Goal: Book appointment/travel/reservation

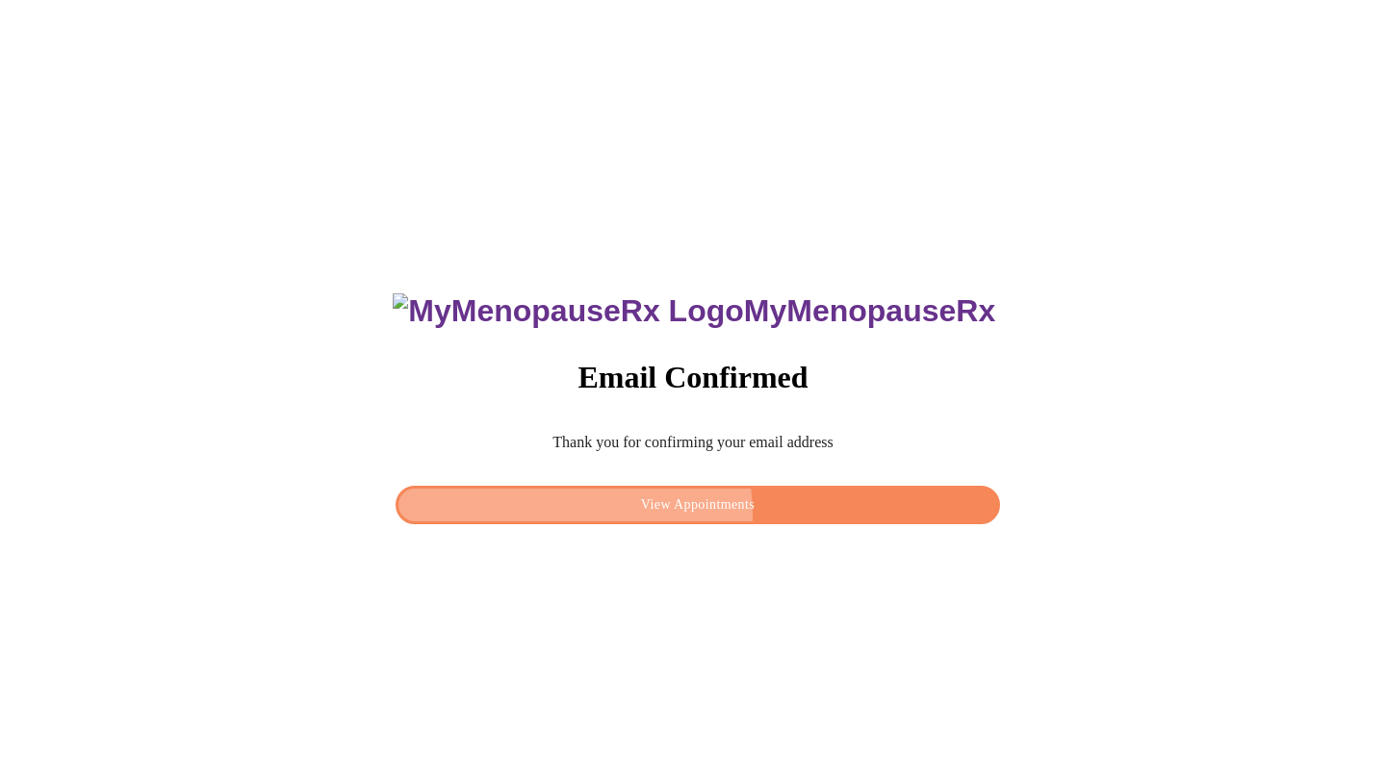
click at [661, 510] on span "View Appointments" at bounding box center [698, 506] width 560 height 24
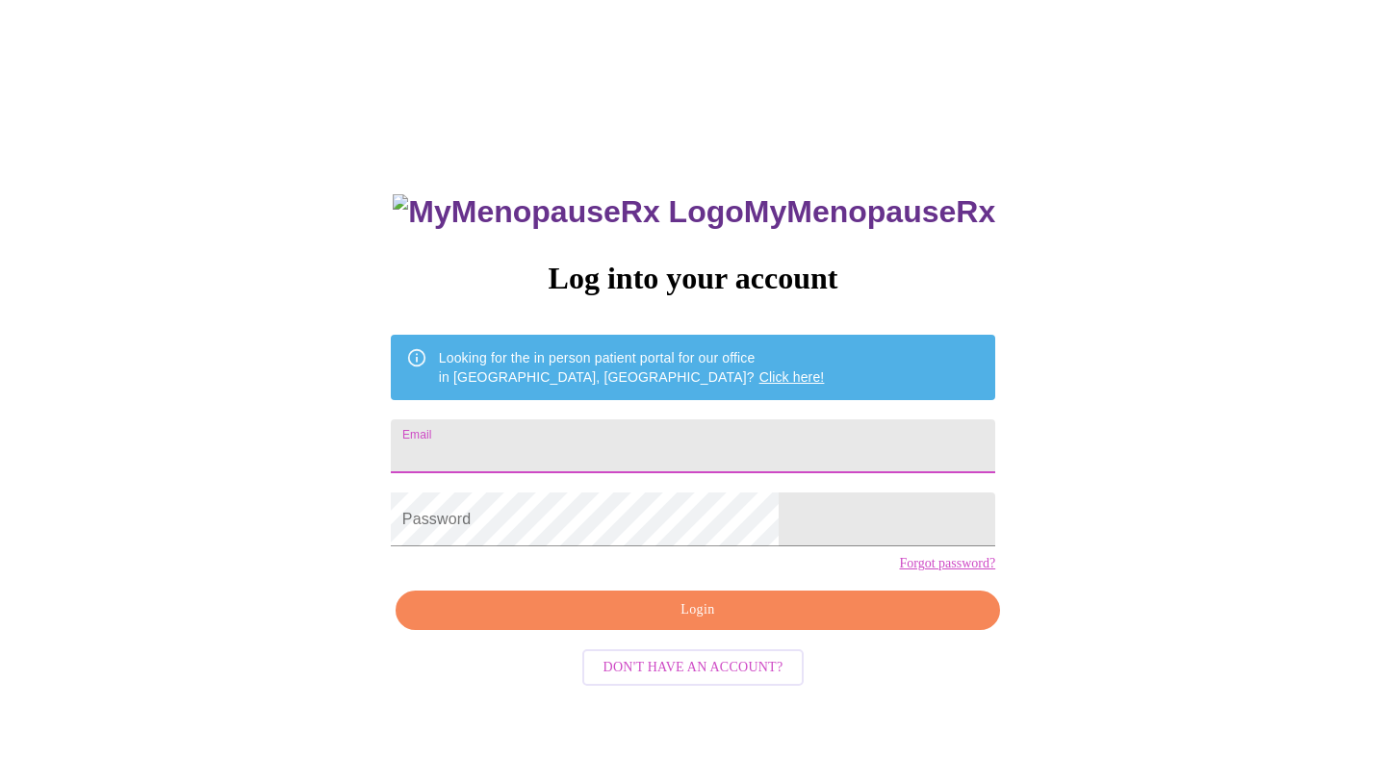
click at [572, 429] on input "Email" at bounding box center [693, 447] width 604 height 54
type input "[EMAIL_ADDRESS][PERSON_NAME][DOMAIN_NAME]"
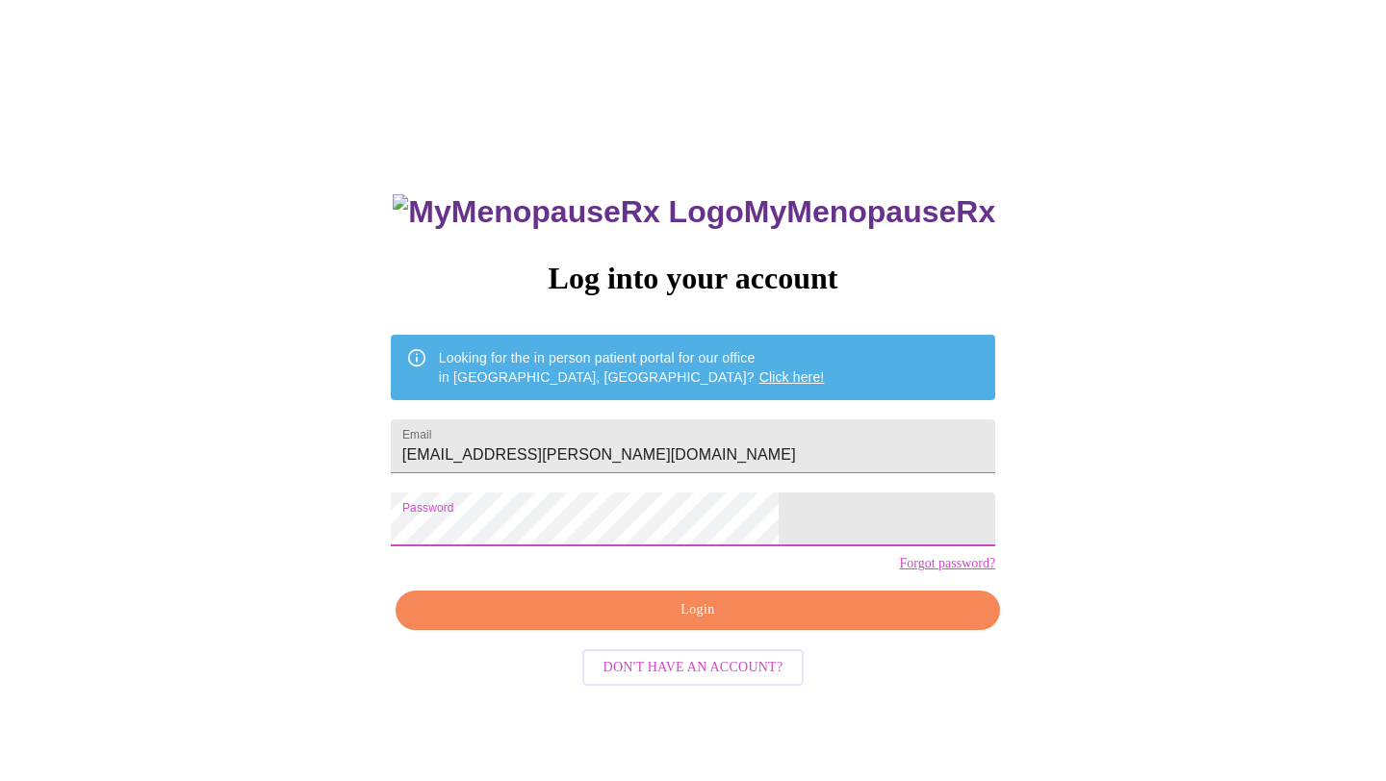
click at [697, 623] on span "Login" at bounding box center [698, 611] width 560 height 24
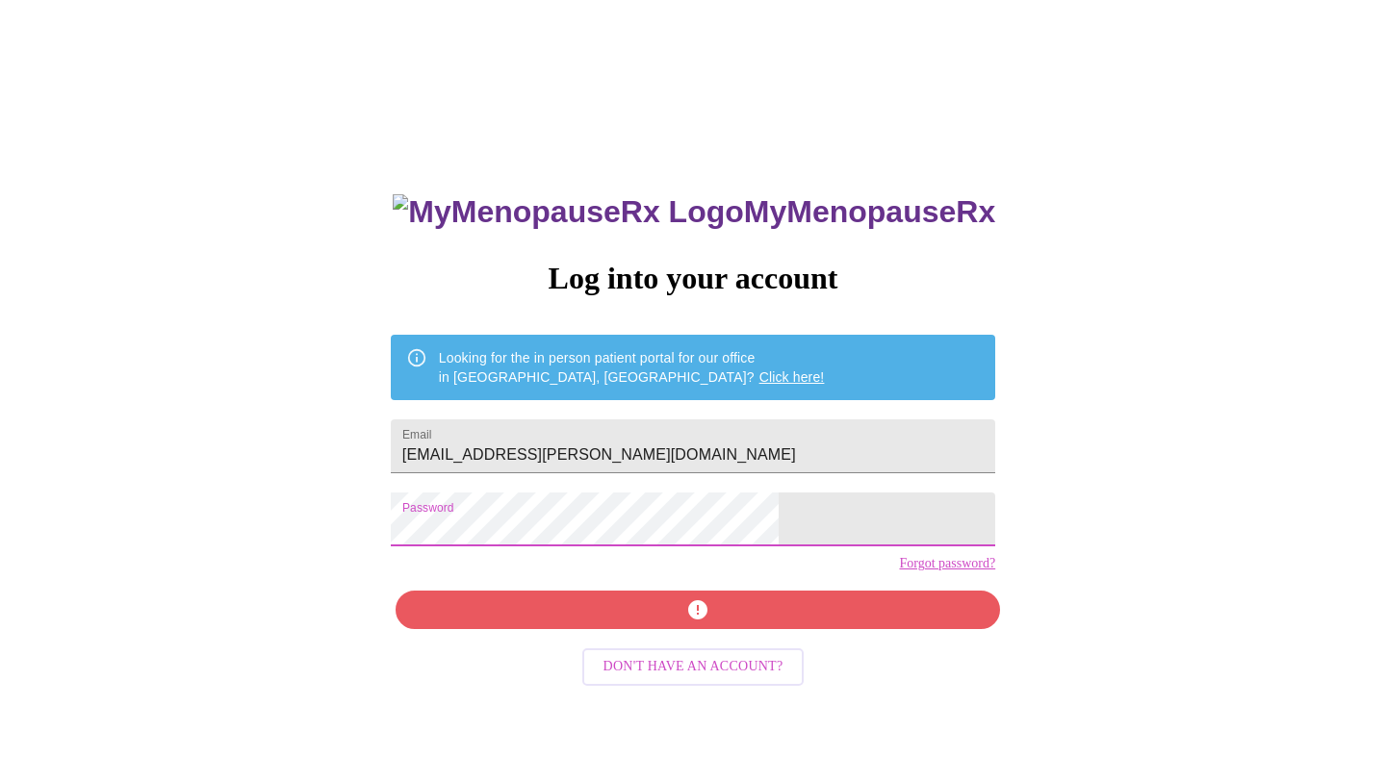
click at [287, 501] on div "MyMenopauseRx Log into your account Looking for the in person patient portal fo…" at bounding box center [693, 476] width 1370 height 937
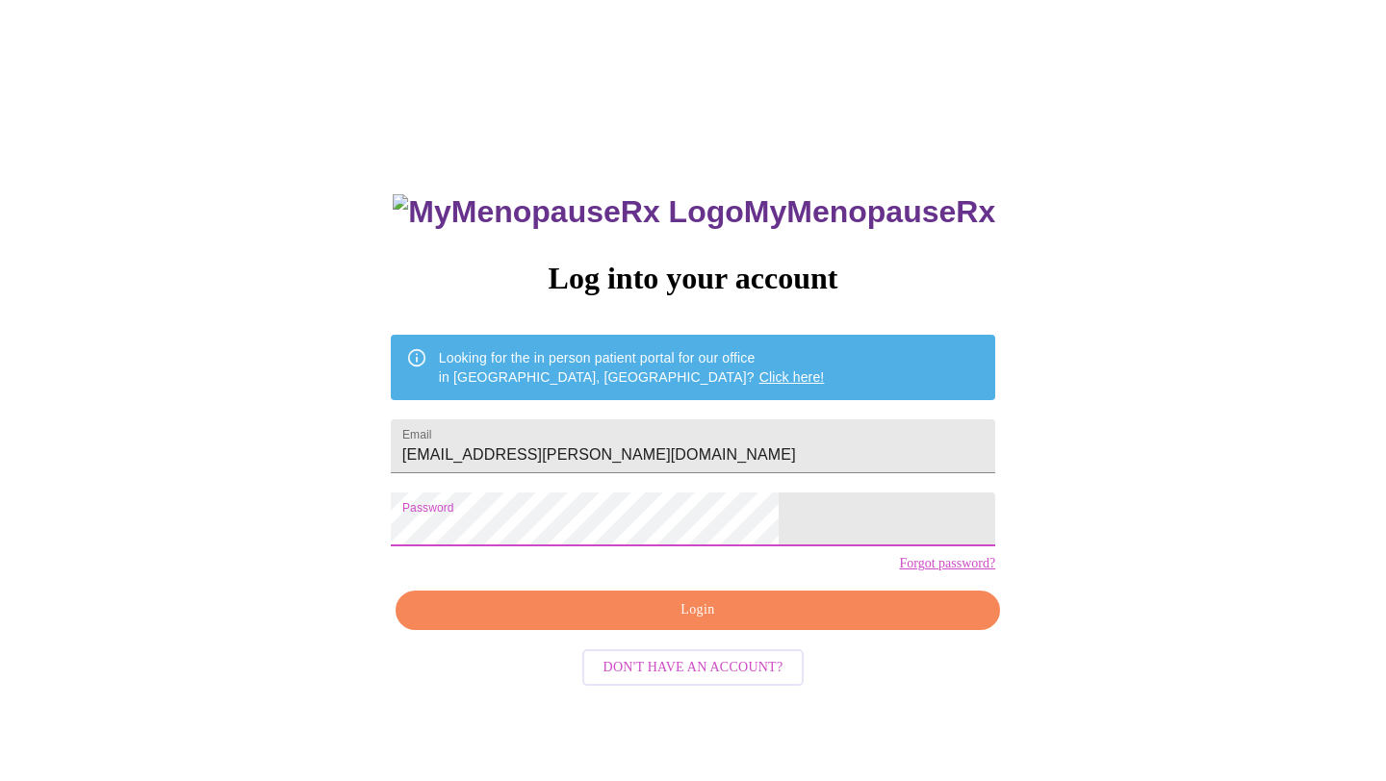
click at [693, 623] on span "Login" at bounding box center [698, 611] width 560 height 24
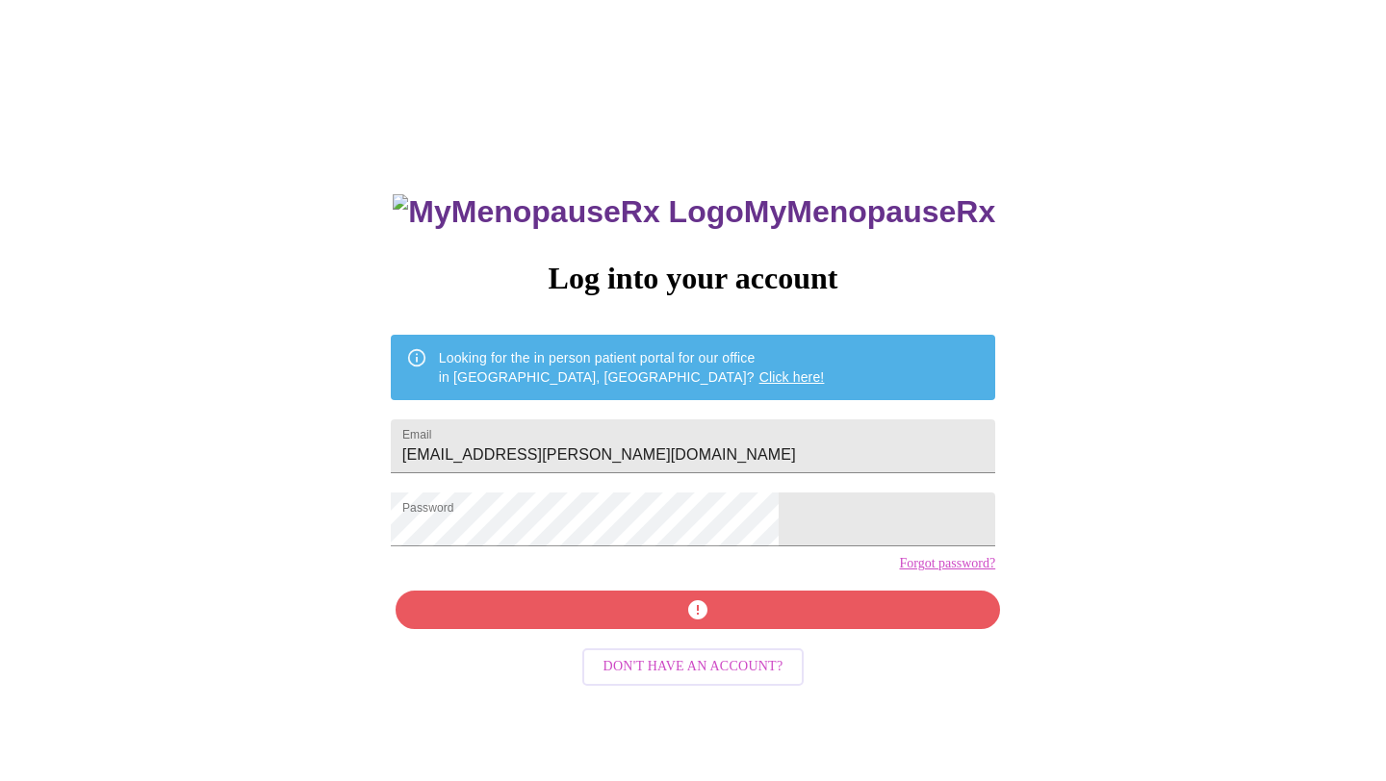
click at [671, 652] on div "MyMenopauseRx Log into your account Looking for the in person patient portal fo…" at bounding box center [692, 554] width 643 height 781
click at [873, 737] on div "MyMenopauseRx Log into your account Looking for the in person patient portal fo…" at bounding box center [692, 554] width 643 height 781
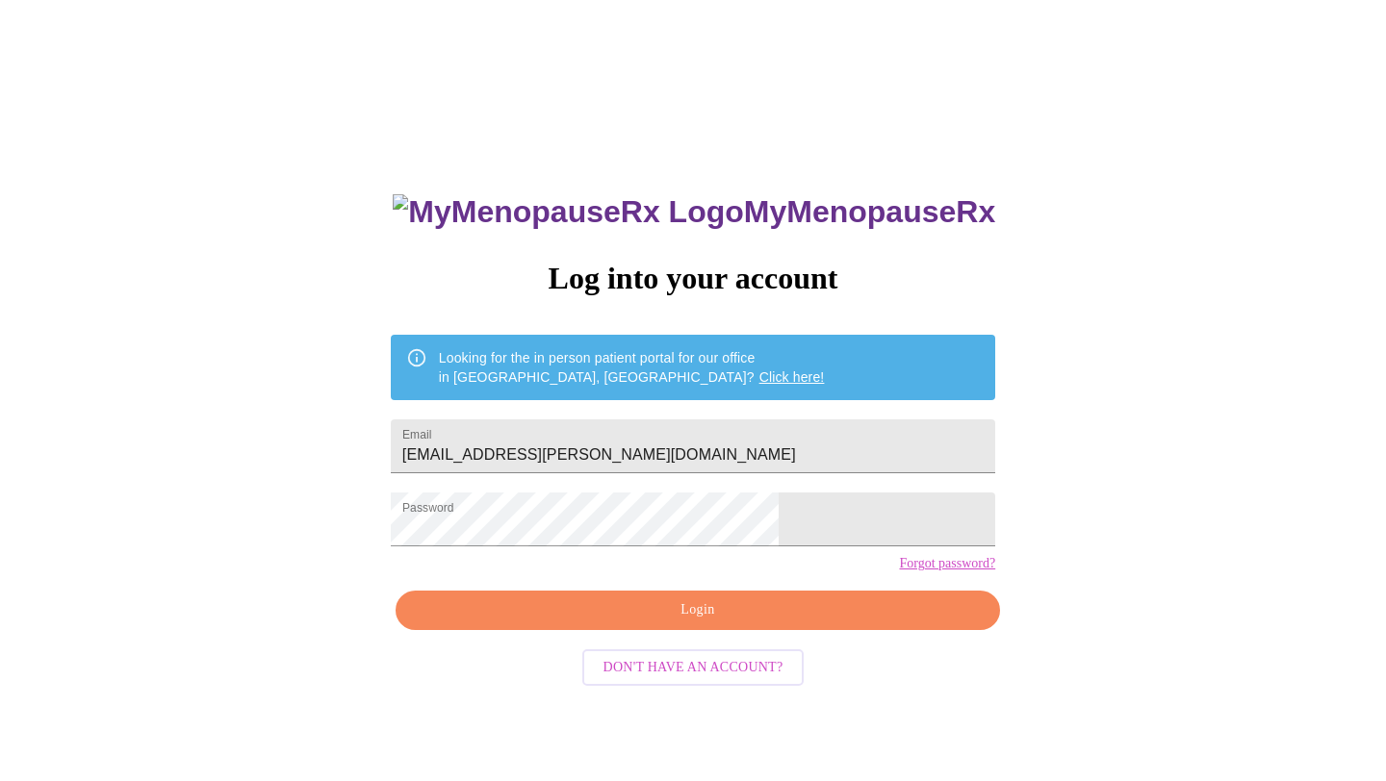
click at [688, 623] on span "Login" at bounding box center [698, 611] width 560 height 24
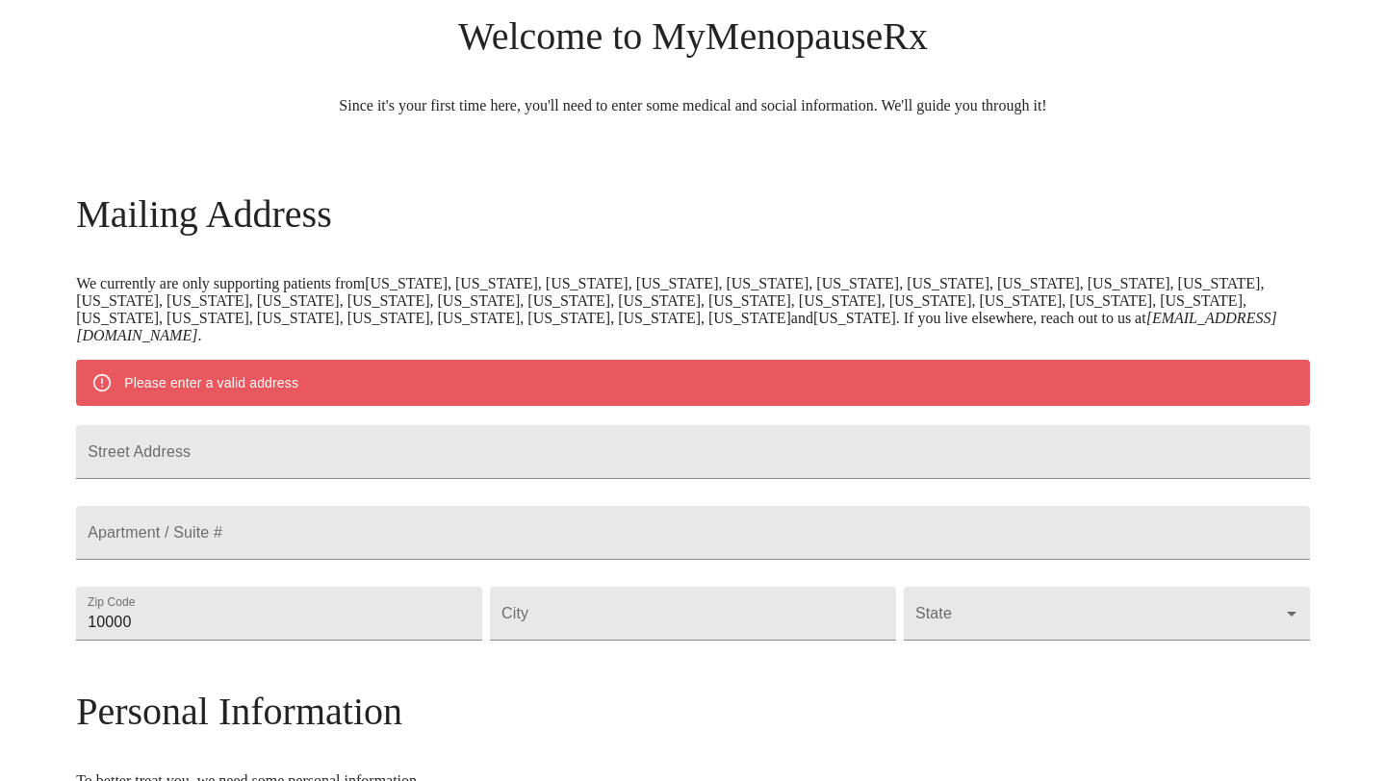
scroll to position [173, 0]
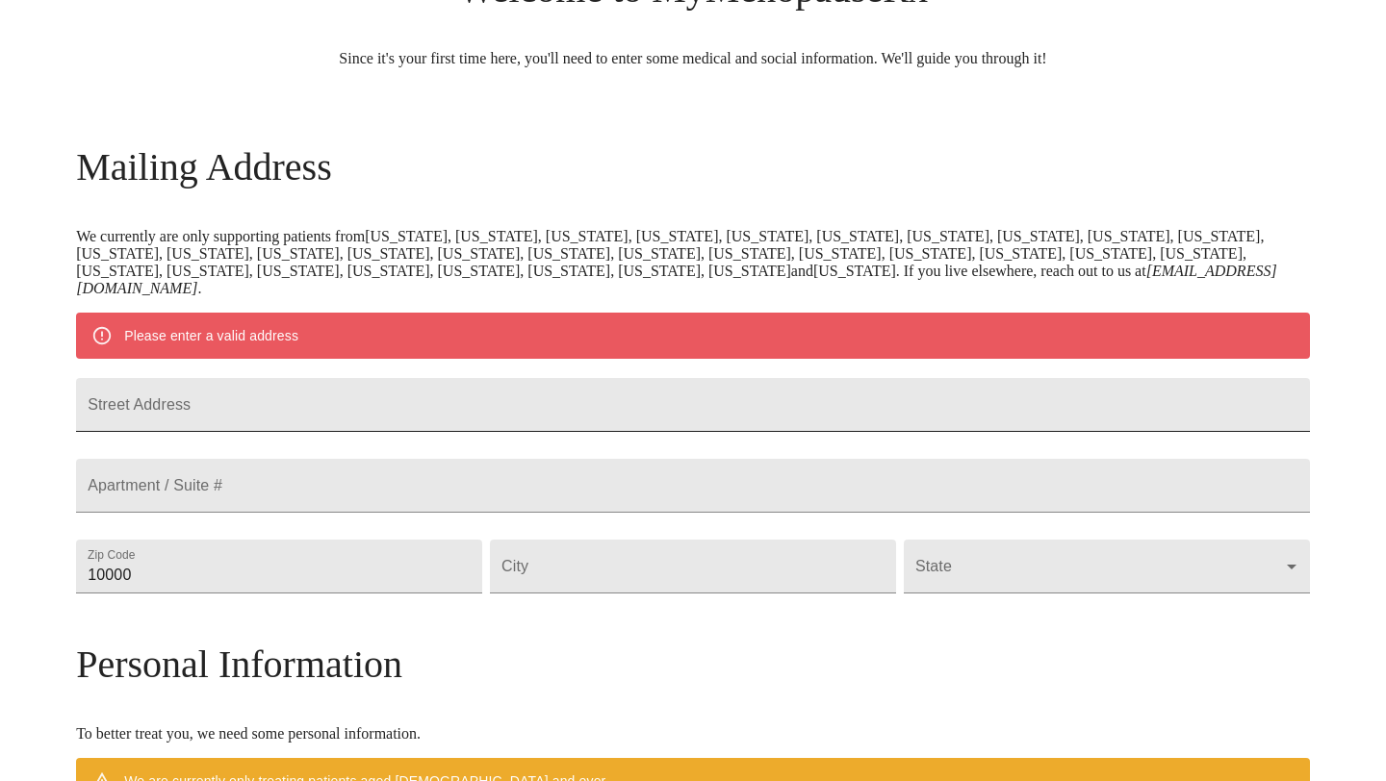
click at [377, 432] on input "Street Address" at bounding box center [693, 405] width 1234 height 54
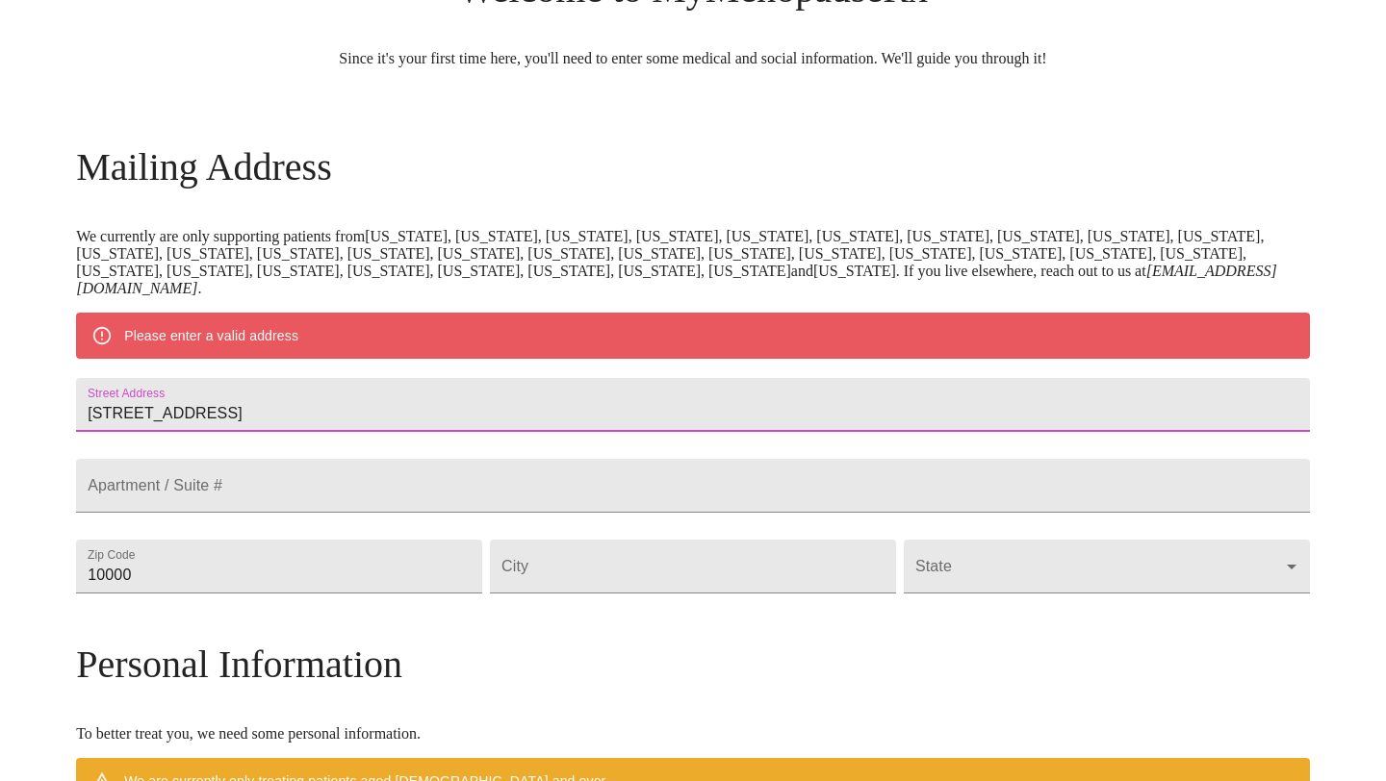
type input "[STREET_ADDRESS]"
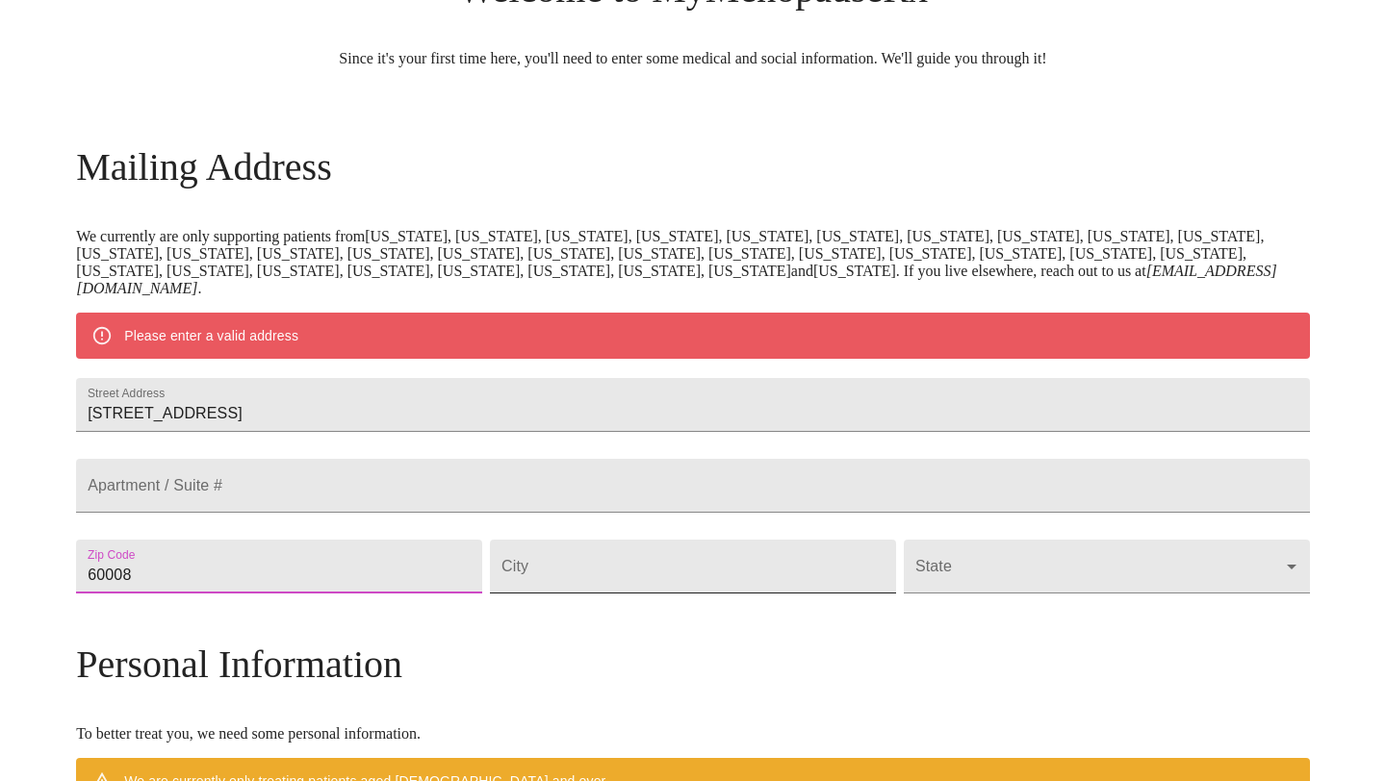
type input "60008"
click at [598, 594] on input "Street Address" at bounding box center [693, 567] width 406 height 54
type input "Rolling [PERSON_NAME]"
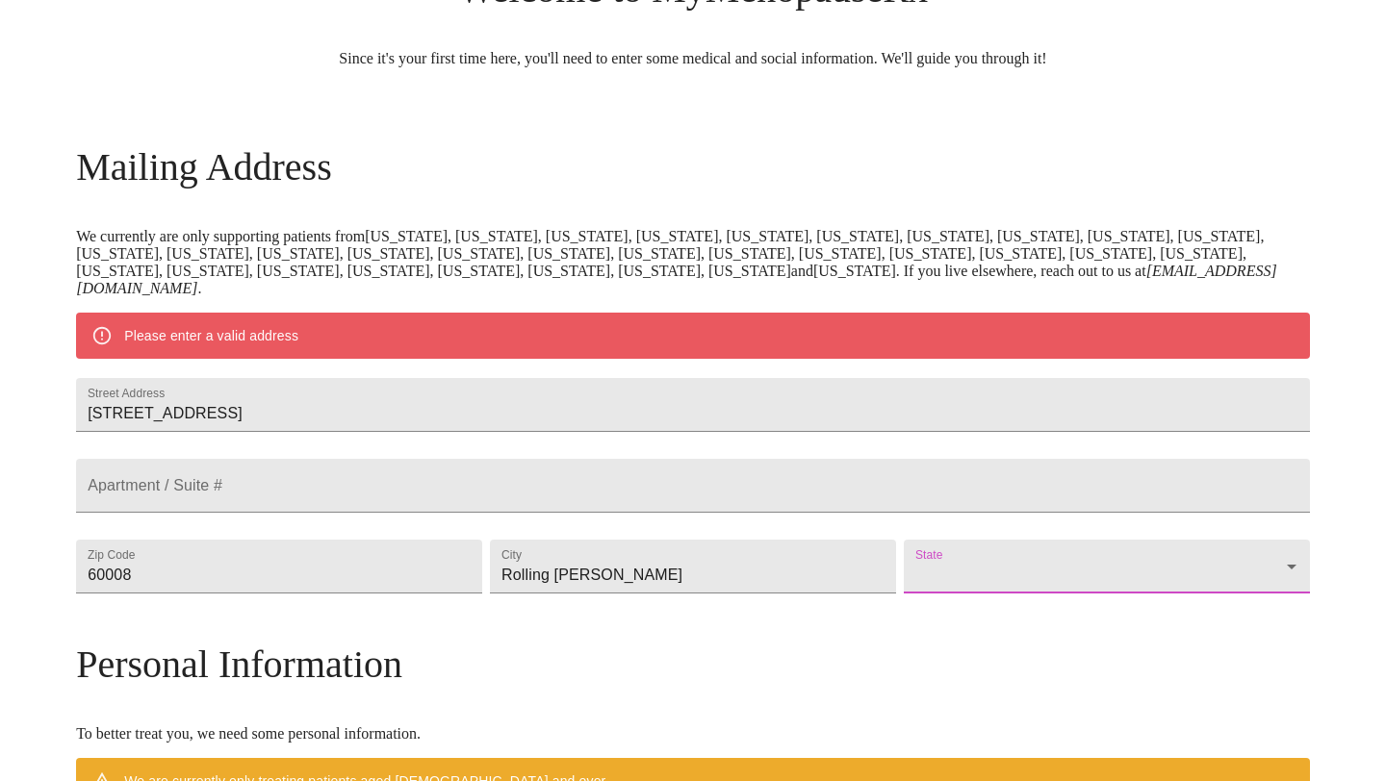
click at [1125, 606] on body "MyMenopauseRx Welcome to MyMenopauseRx Since it's your first time here, you'll …" at bounding box center [693, 593] width 1370 height 1518
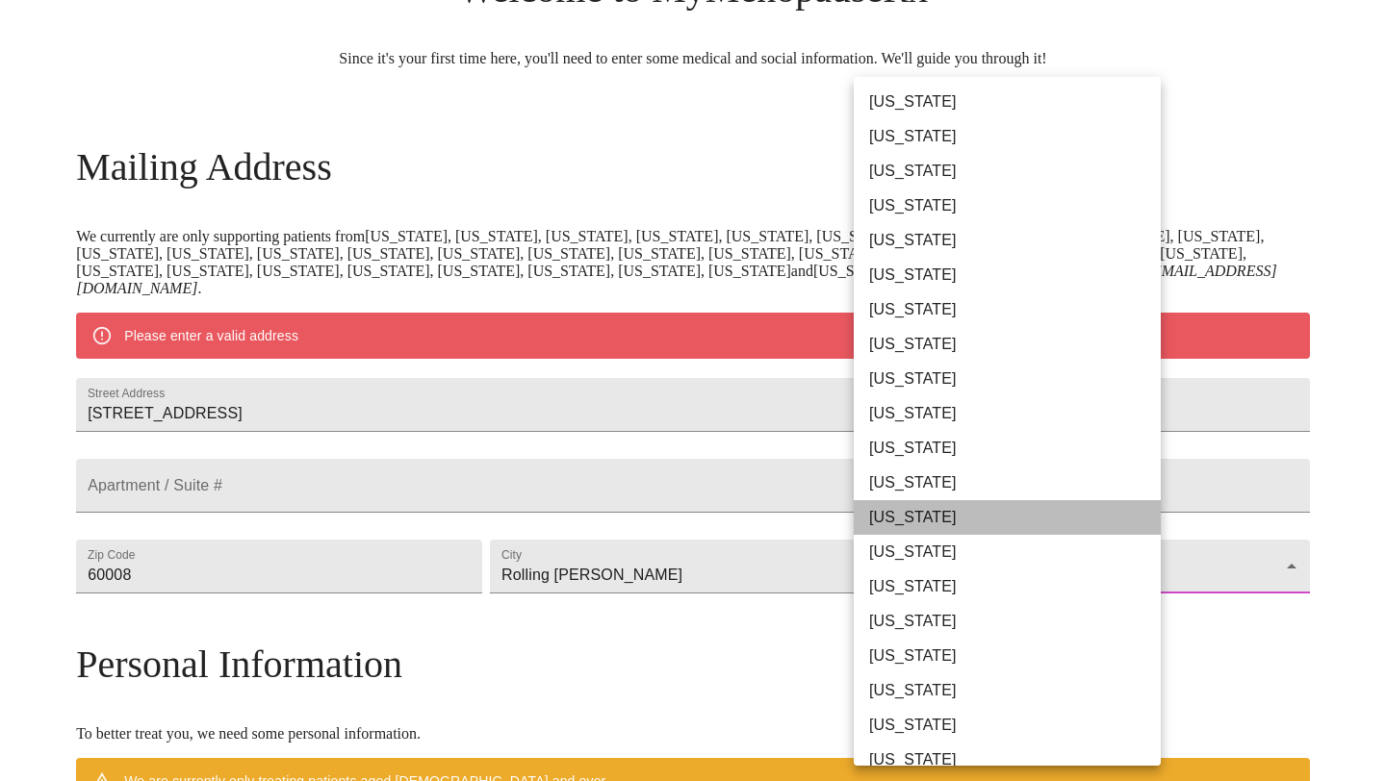
click at [901, 529] on li "[US_STATE]" at bounding box center [1007, 517] width 307 height 35
type input "[US_STATE]"
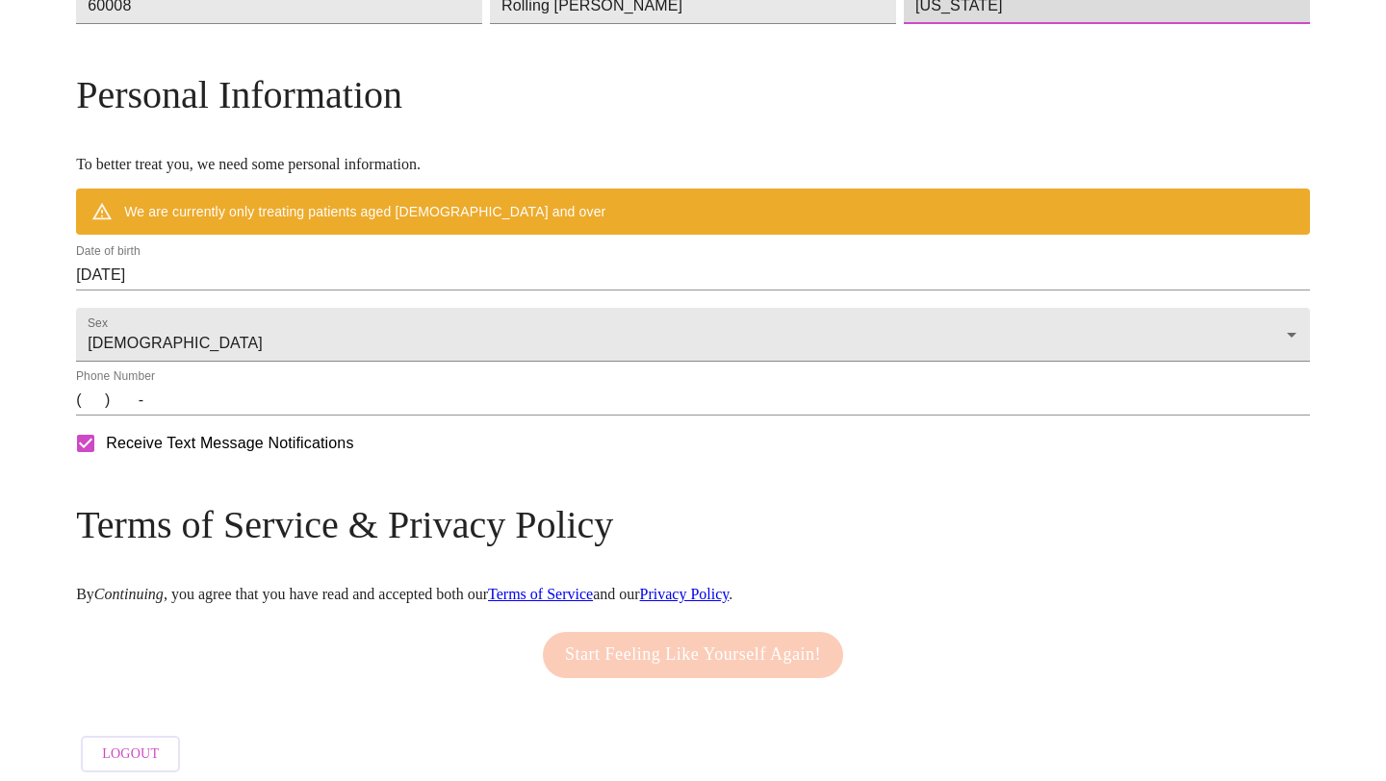
scroll to position [703, 0]
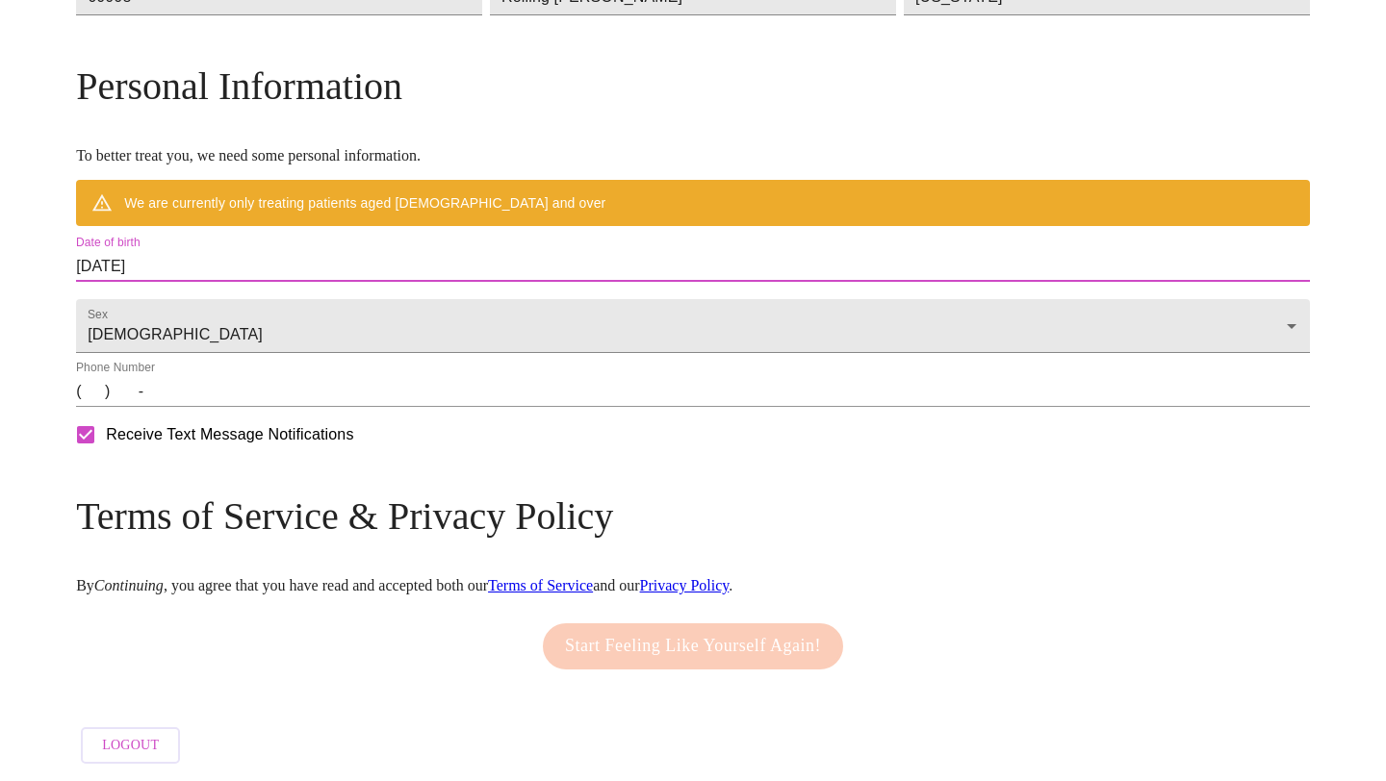
click at [293, 282] on input "[DATE]" at bounding box center [693, 266] width 1234 height 31
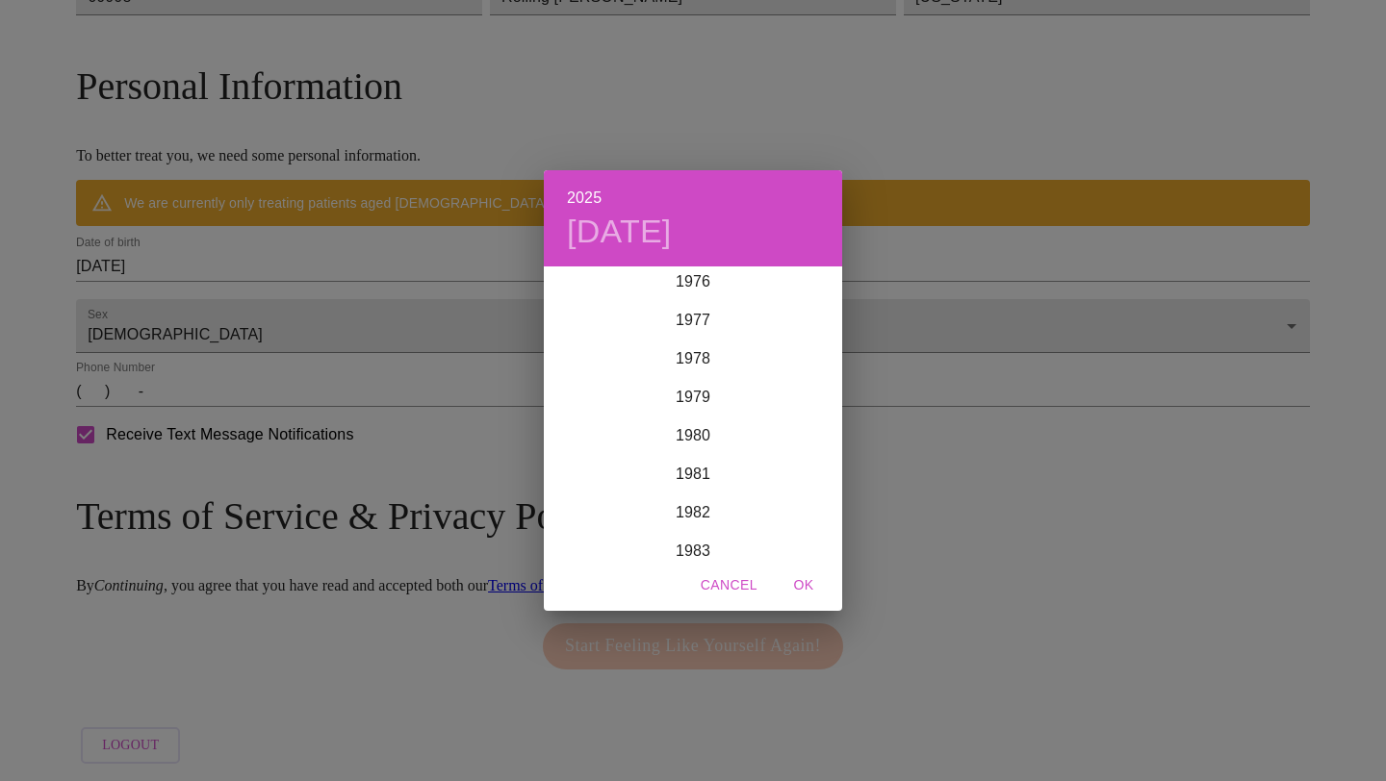
scroll to position [2966, 0]
click at [691, 547] on div "1983" at bounding box center [693, 556] width 298 height 38
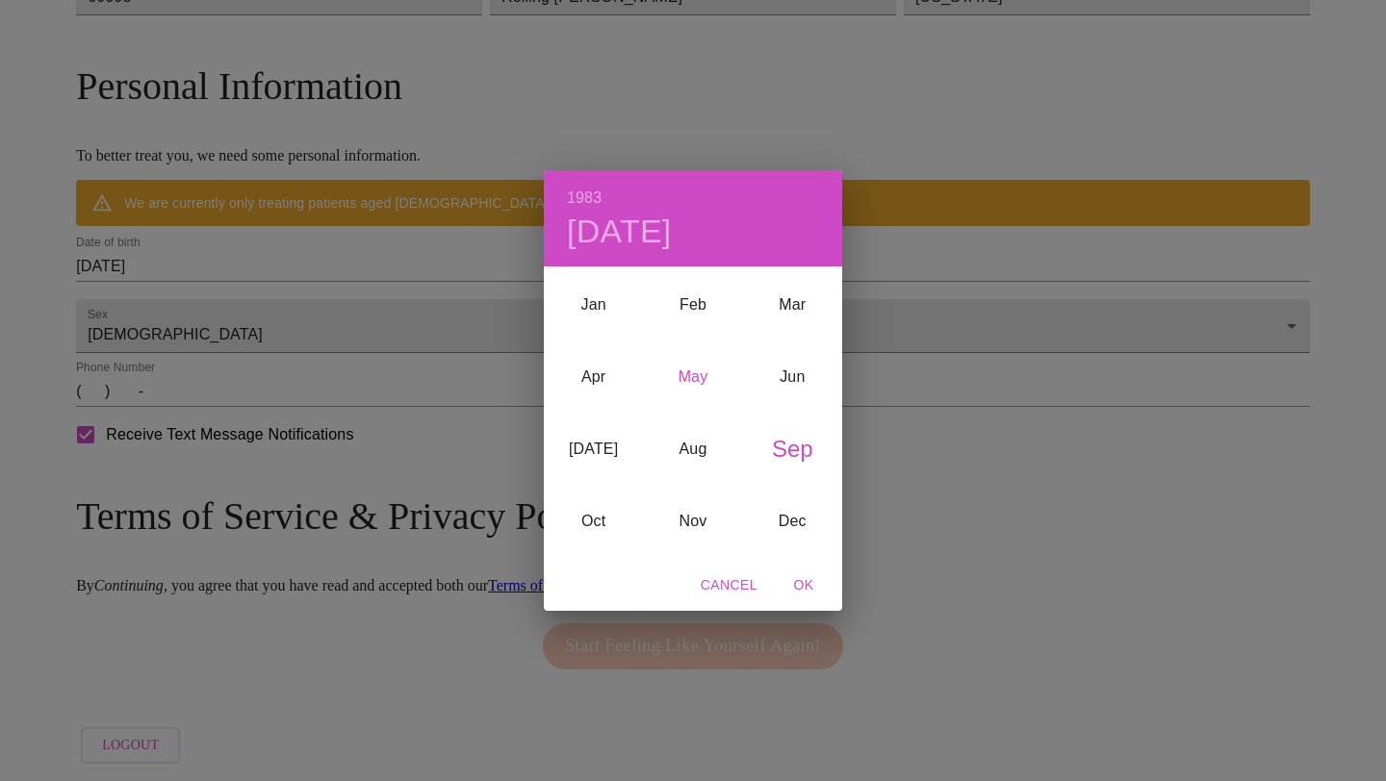
click at [692, 374] on div "May" at bounding box center [692, 378] width 99 height 72
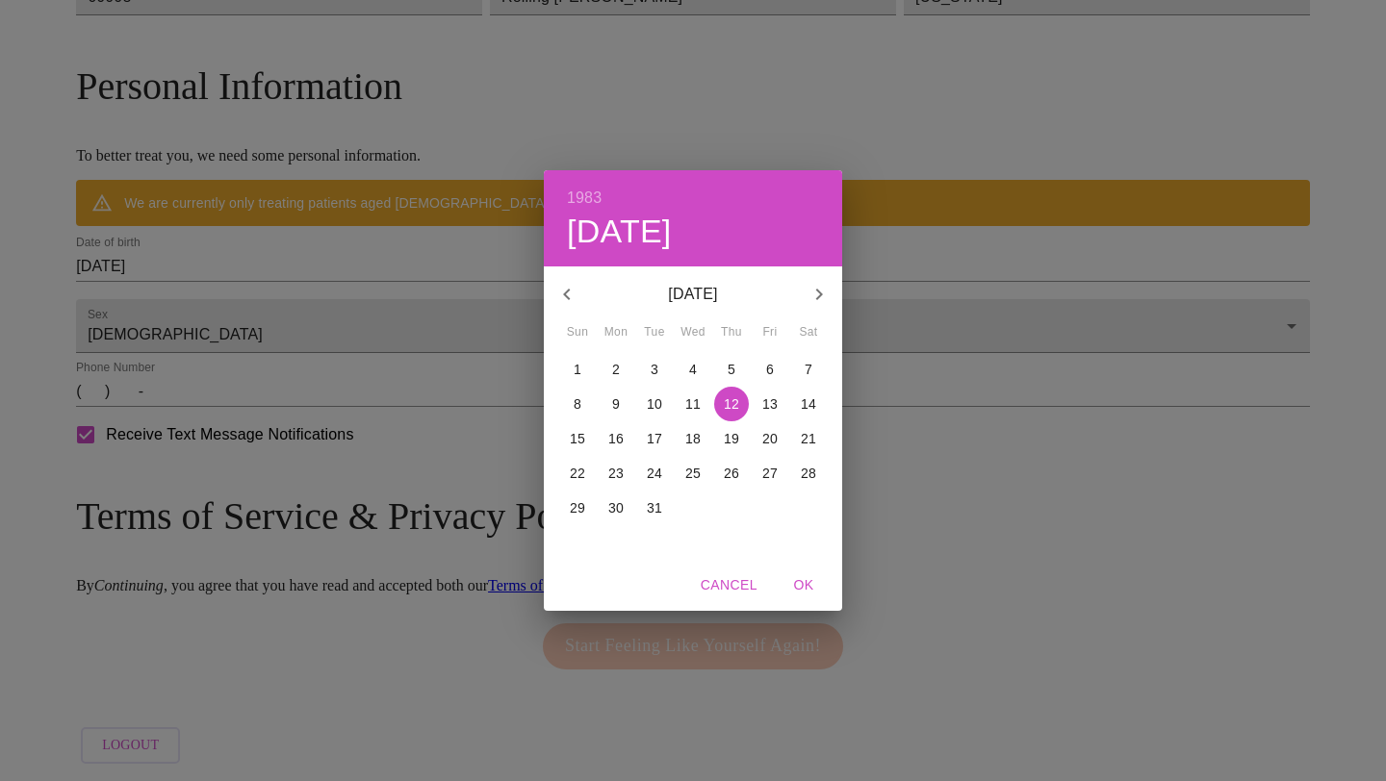
click at [705, 471] on span "25" at bounding box center [693, 473] width 35 height 19
click at [803, 588] on span "OK" at bounding box center [803, 586] width 46 height 24
type input "[DATE]"
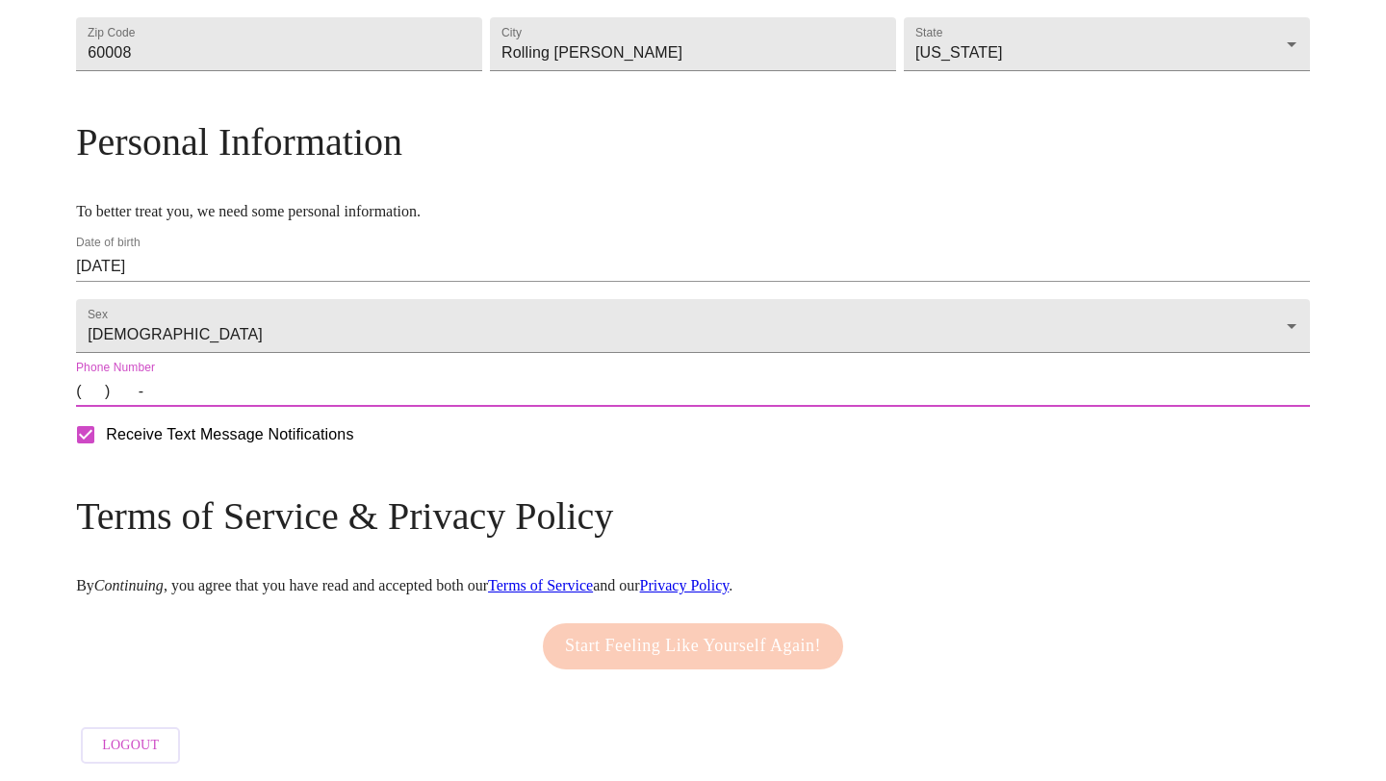
click at [252, 396] on input "(   )    -" at bounding box center [693, 391] width 1234 height 31
click at [239, 393] on input "(   )    -" at bounding box center [693, 391] width 1234 height 31
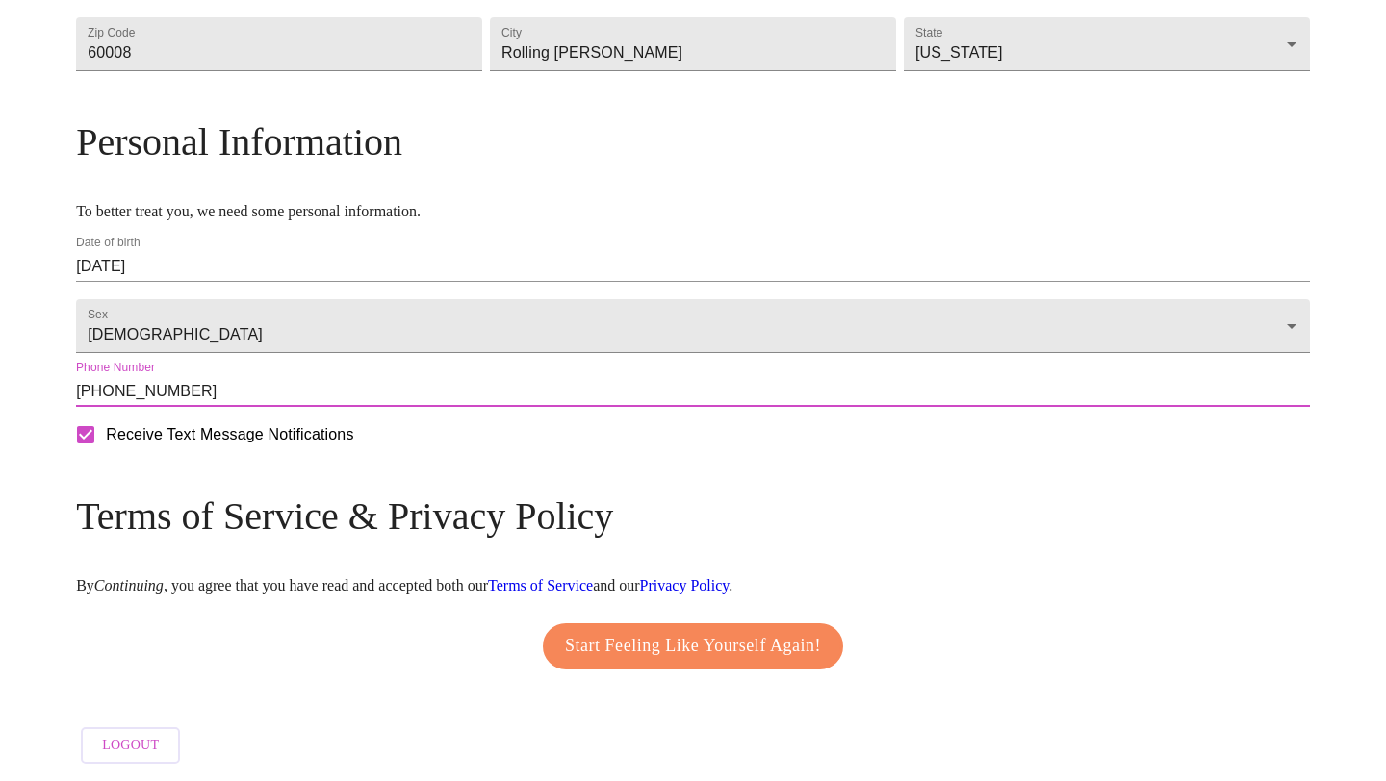
type input "[PHONE_NUMBER]"
click at [673, 638] on span "Start Feeling Like Yourself Again!" at bounding box center [693, 646] width 256 height 31
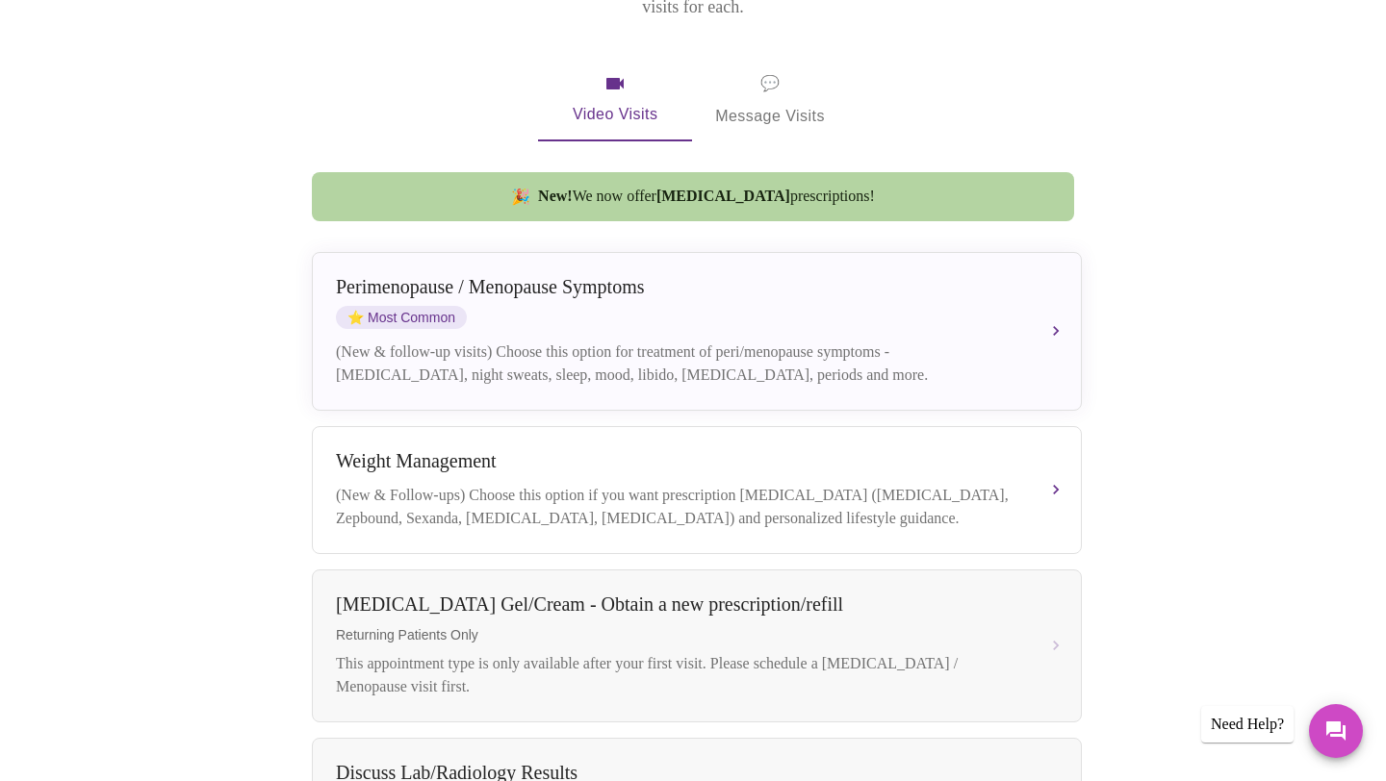
scroll to position [340, 0]
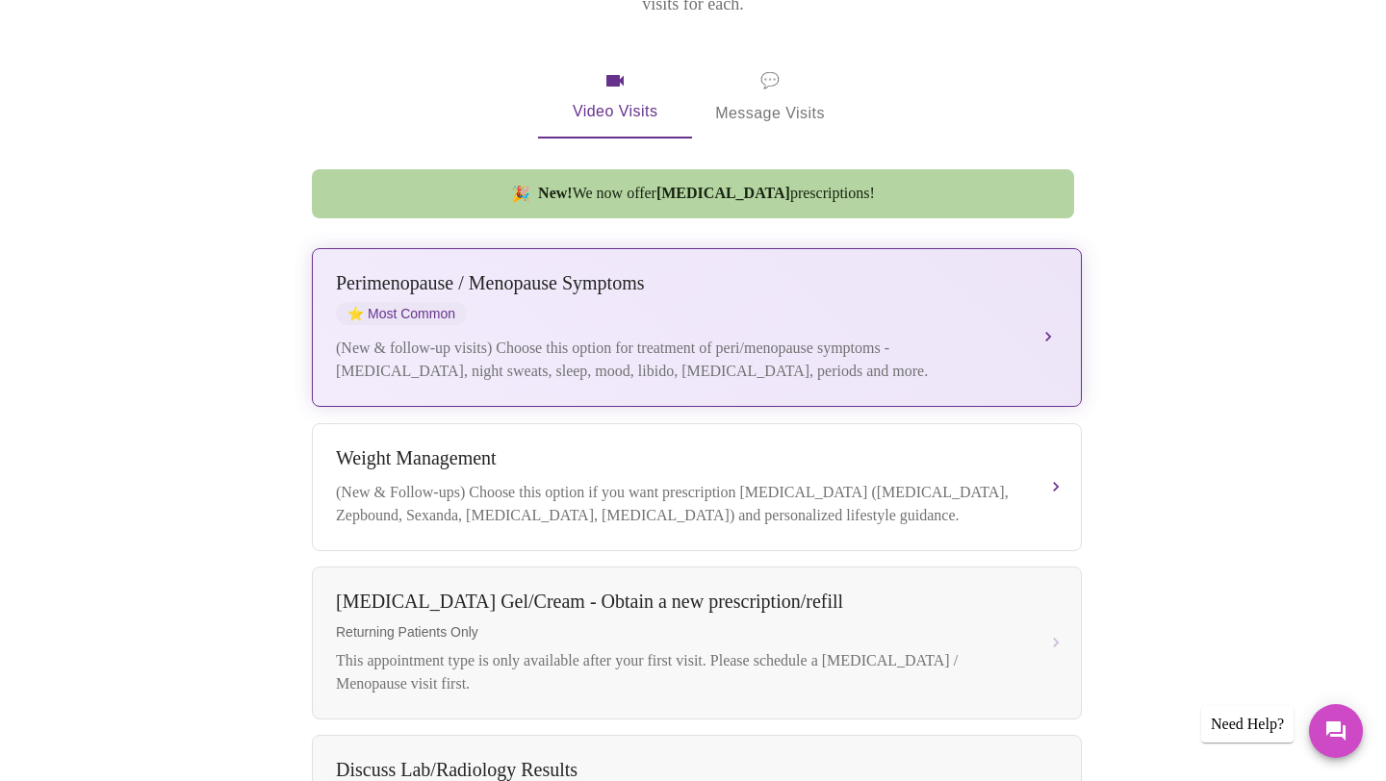
click at [857, 337] on div "(New & follow-up visits) Choose this option for treatment of peri/menopause sym…" at bounding box center [677, 360] width 683 height 46
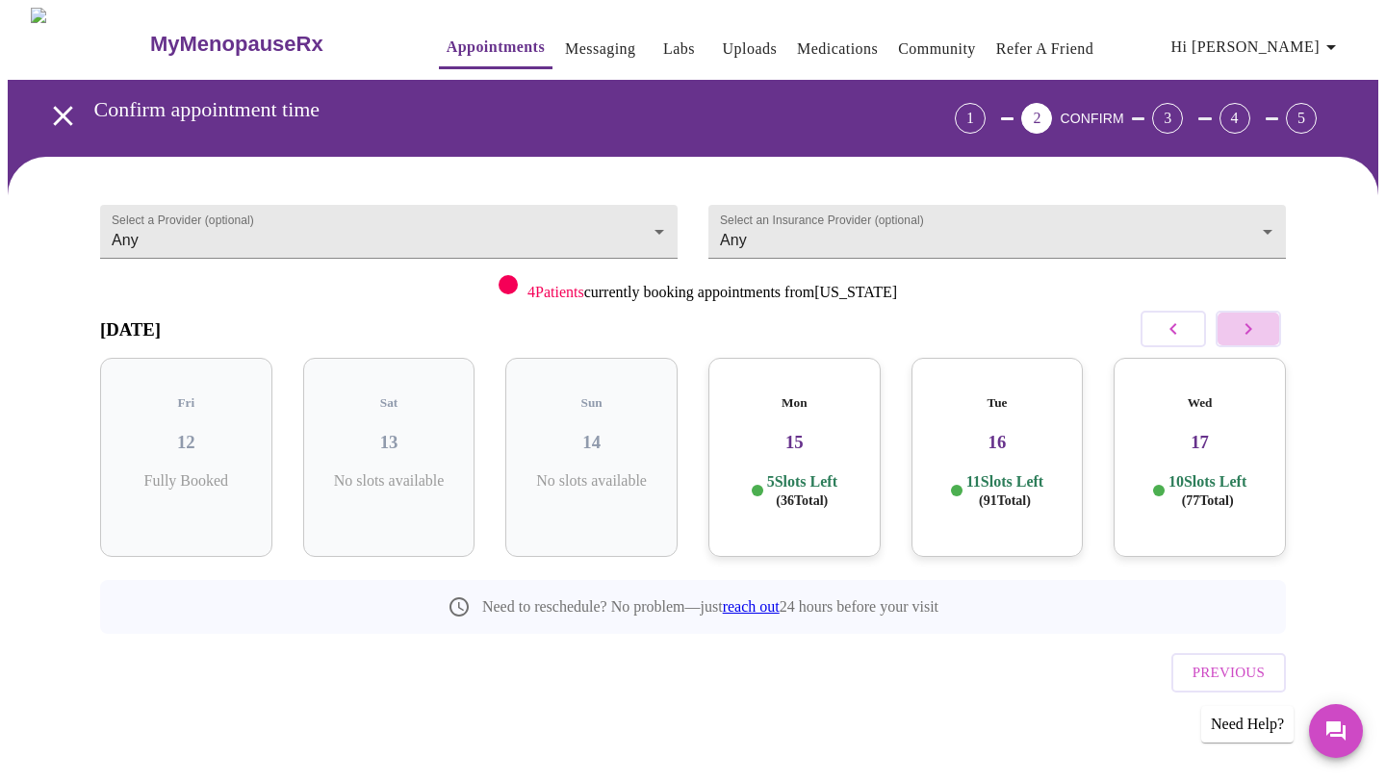
click at [1247, 320] on icon "button" at bounding box center [1248, 329] width 23 height 23
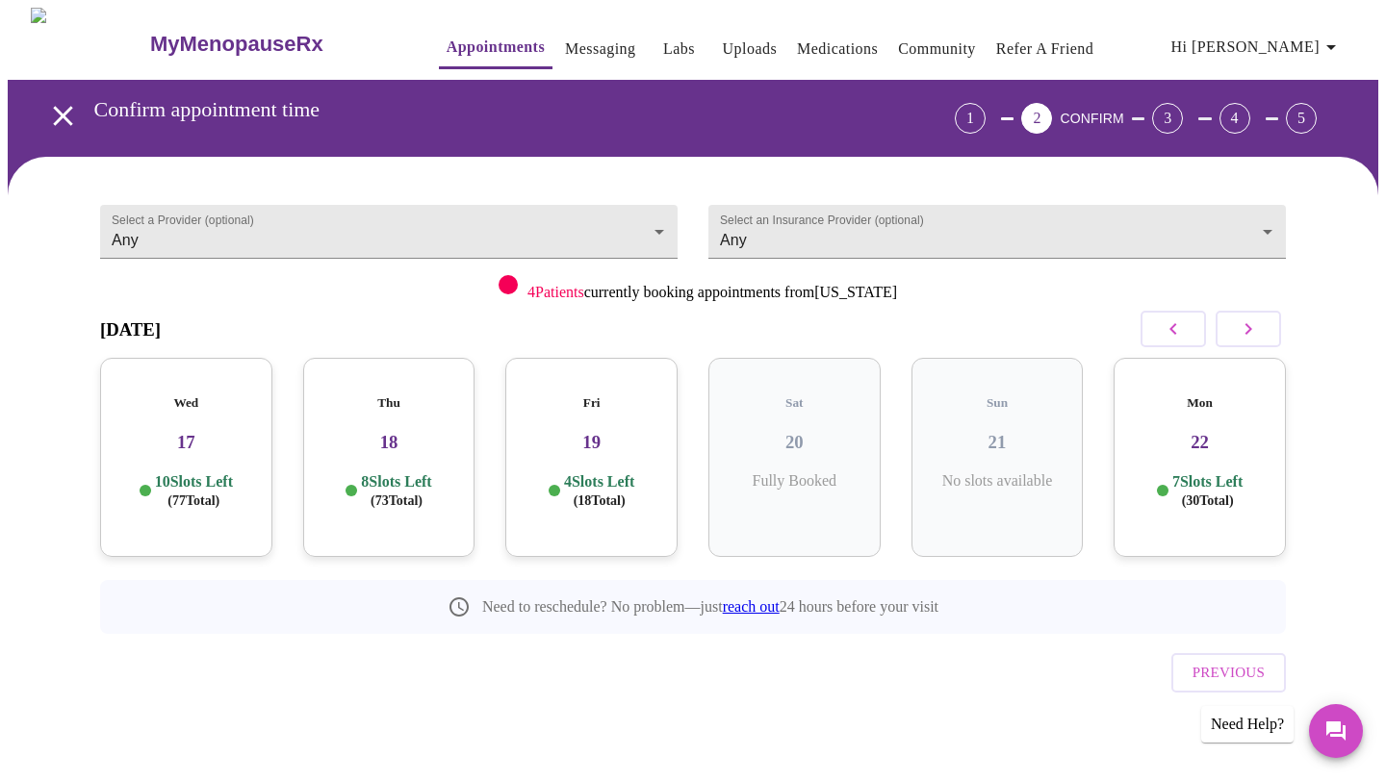
click at [595, 433] on h3 "19" at bounding box center [591, 442] width 141 height 21
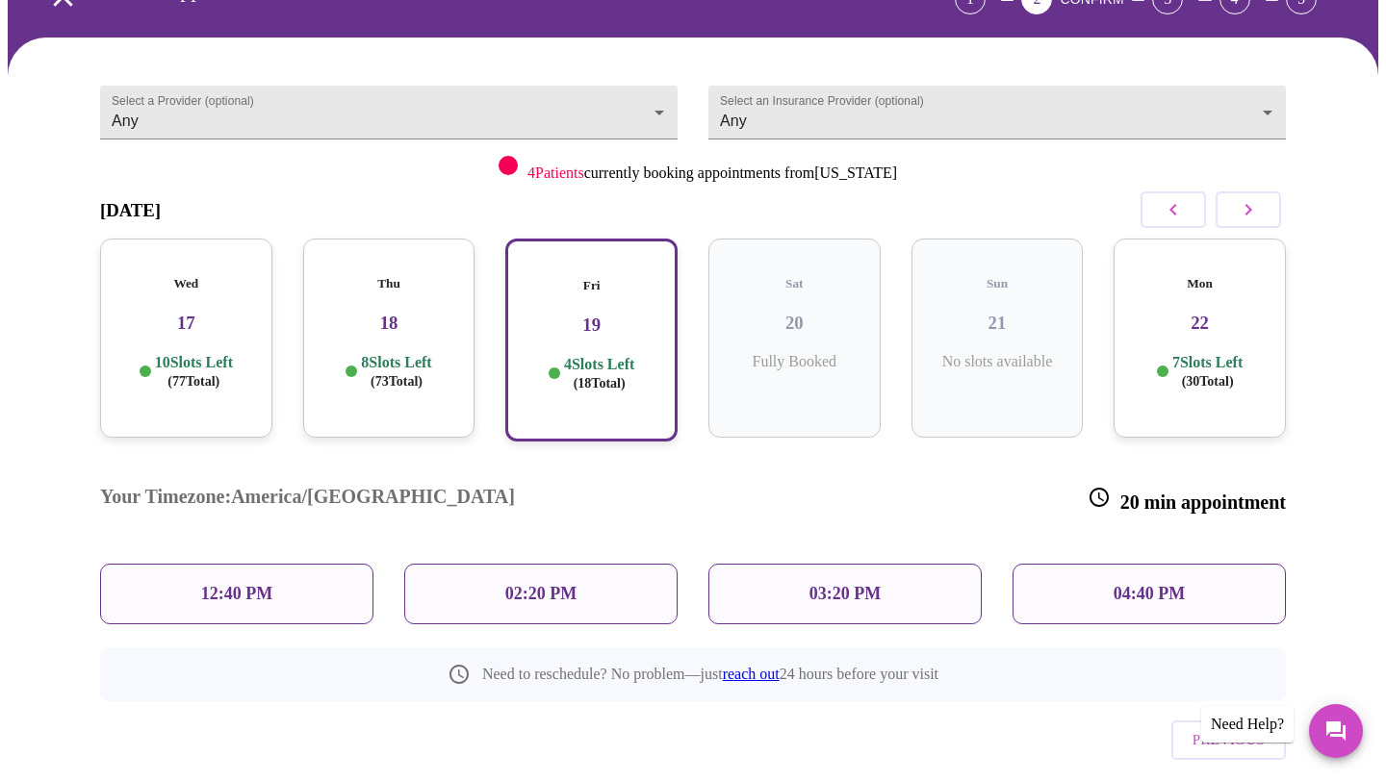
scroll to position [130, 0]
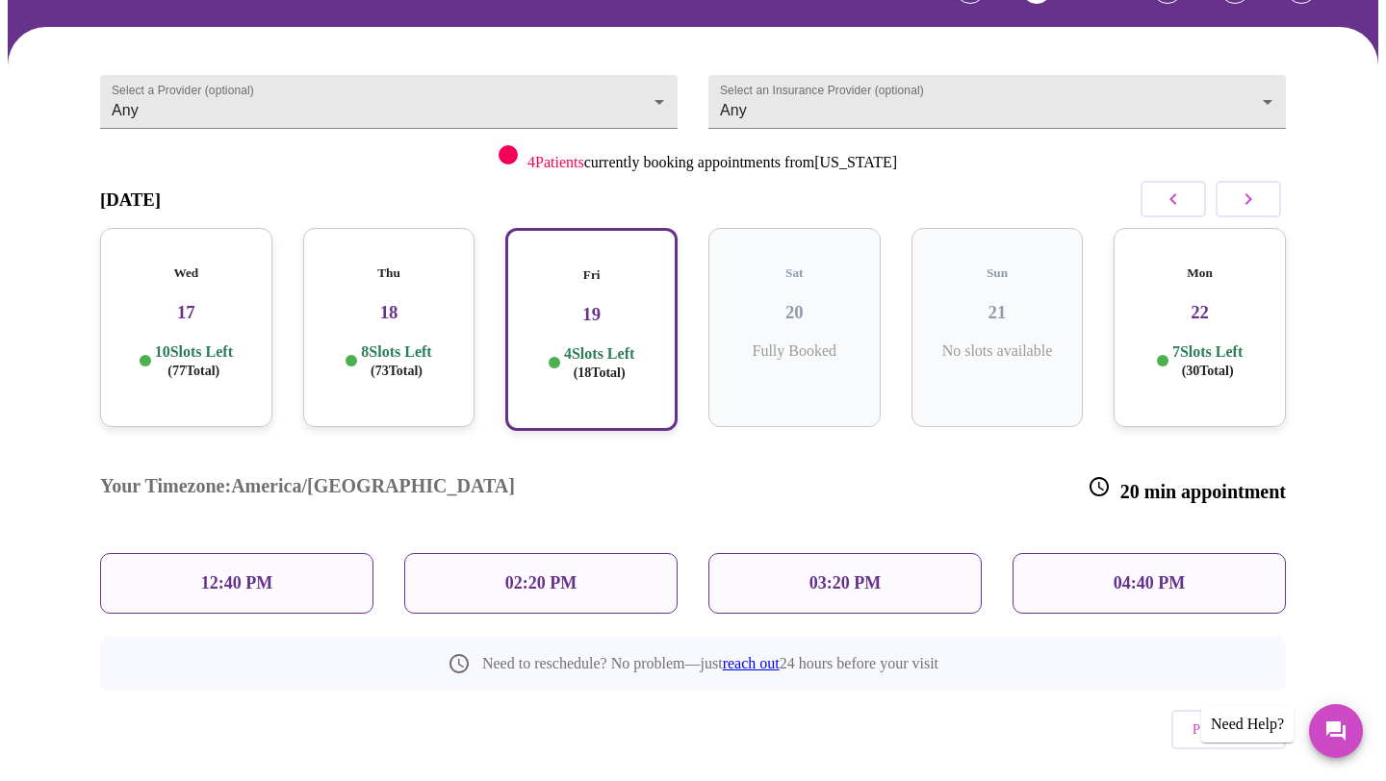
click at [229, 574] on p "12:40 PM" at bounding box center [236, 584] width 71 height 20
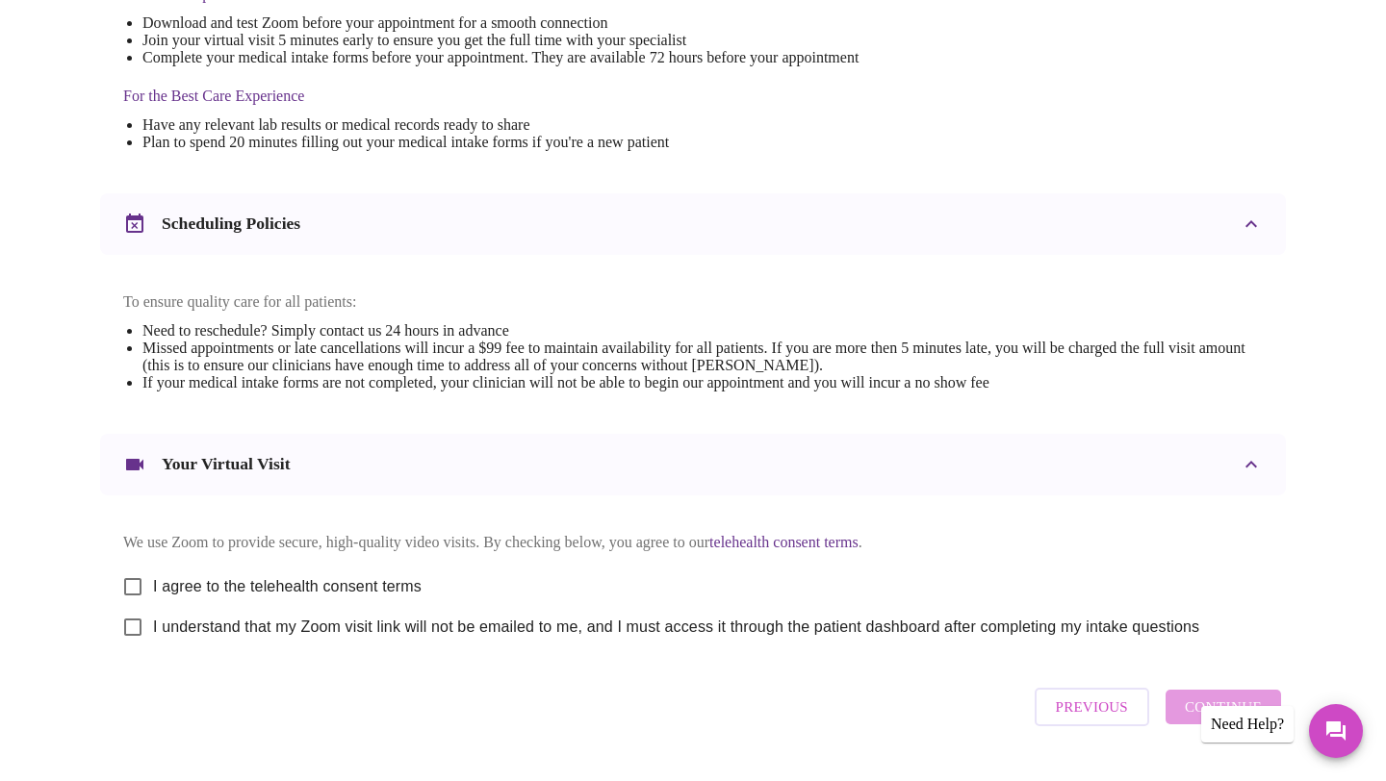
scroll to position [546, 0]
click at [132, 603] on input "I agree to the telehealth consent terms" at bounding box center [133, 586] width 40 height 40
checkbox input "true"
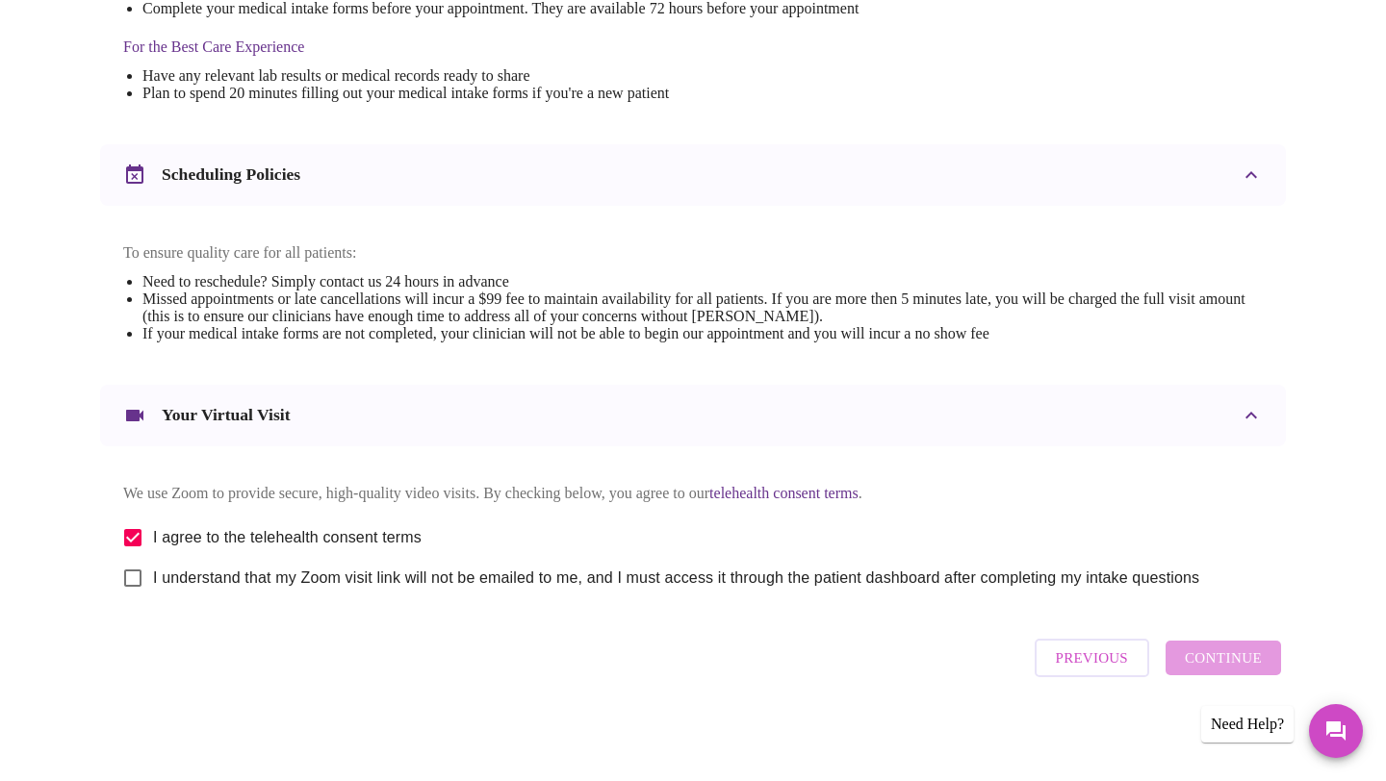
click at [1201, 661] on div "Previous Continue" at bounding box center [1158, 658] width 256 height 58
click at [1226, 667] on div "Previous Continue" at bounding box center [1158, 658] width 256 height 58
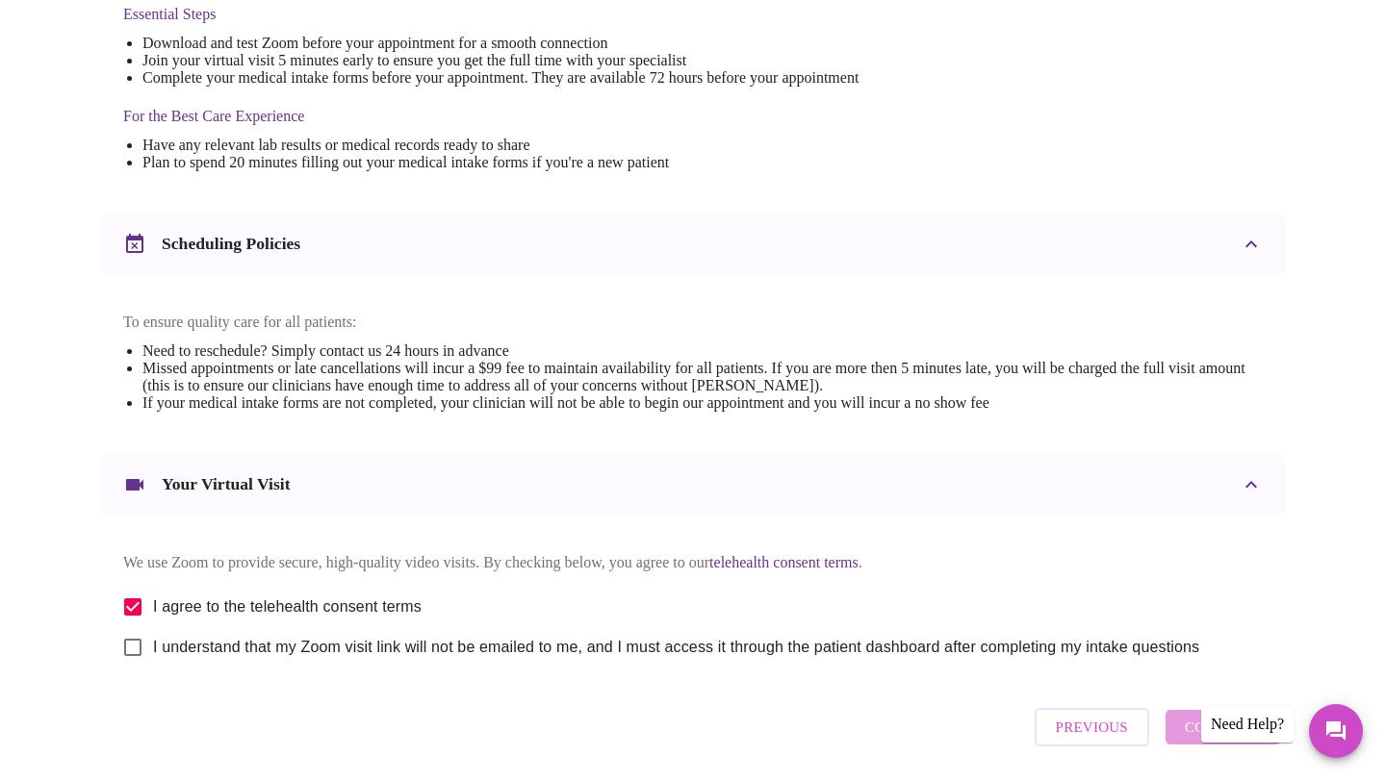
scroll to position [520, 0]
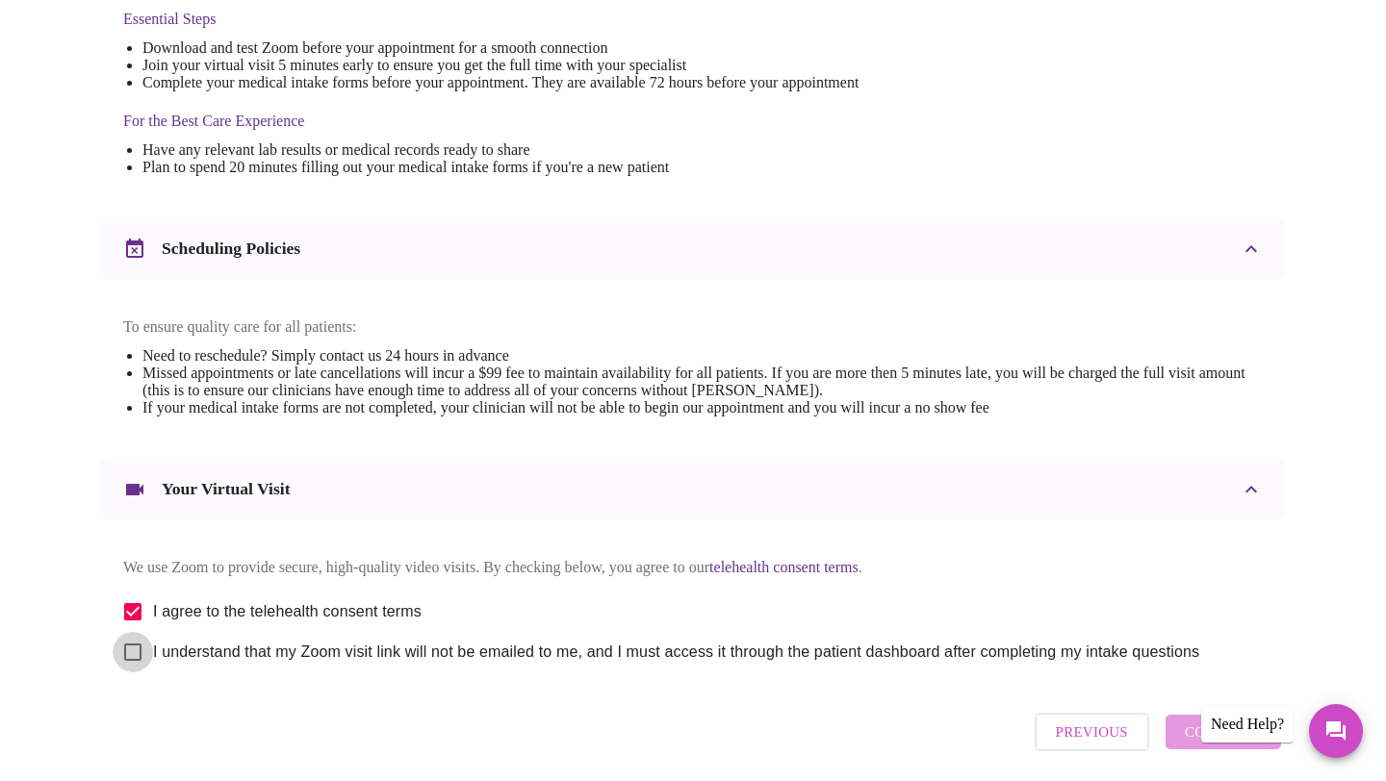
click at [128, 673] on input "I understand that my Zoom visit link will not be emailed to me, and I must acce…" at bounding box center [133, 652] width 40 height 40
checkbox input "true"
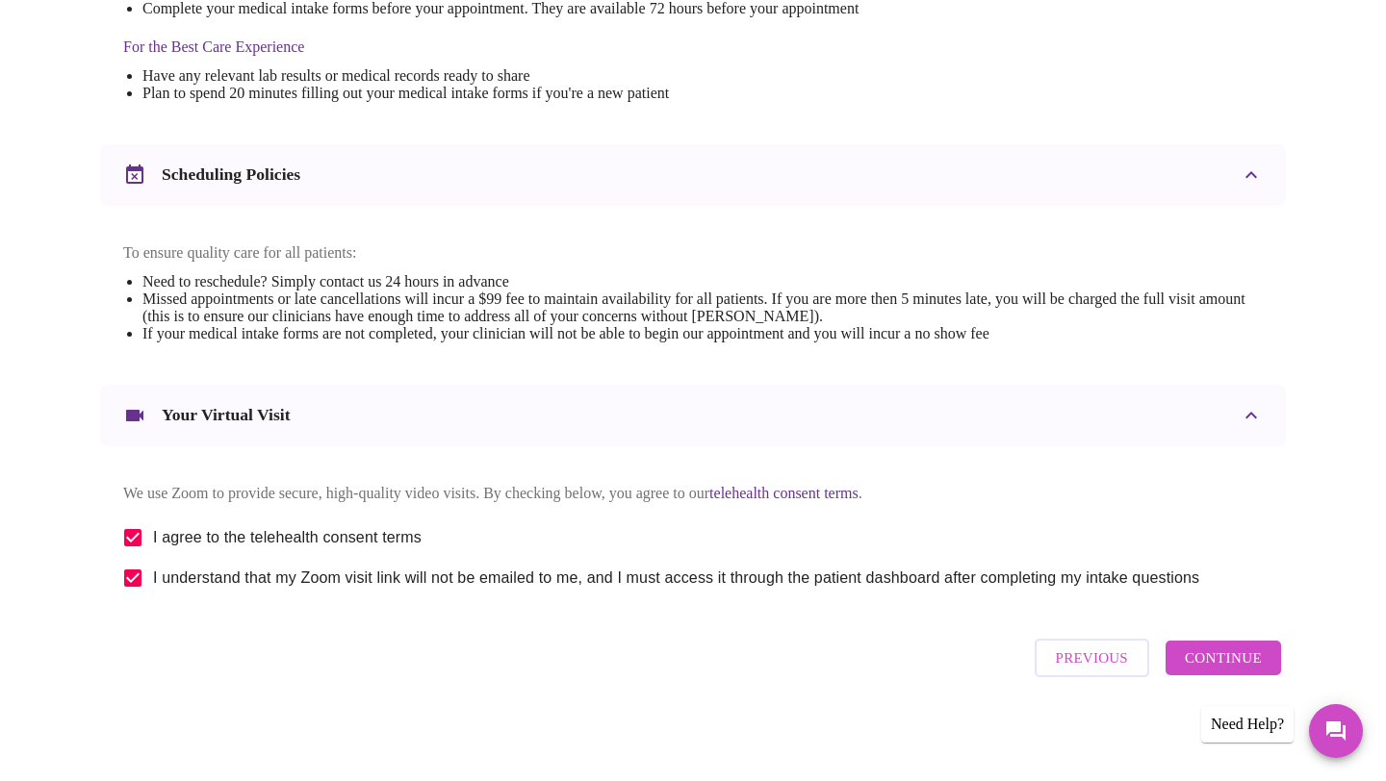
click at [1231, 669] on span "Continue" at bounding box center [1223, 658] width 77 height 25
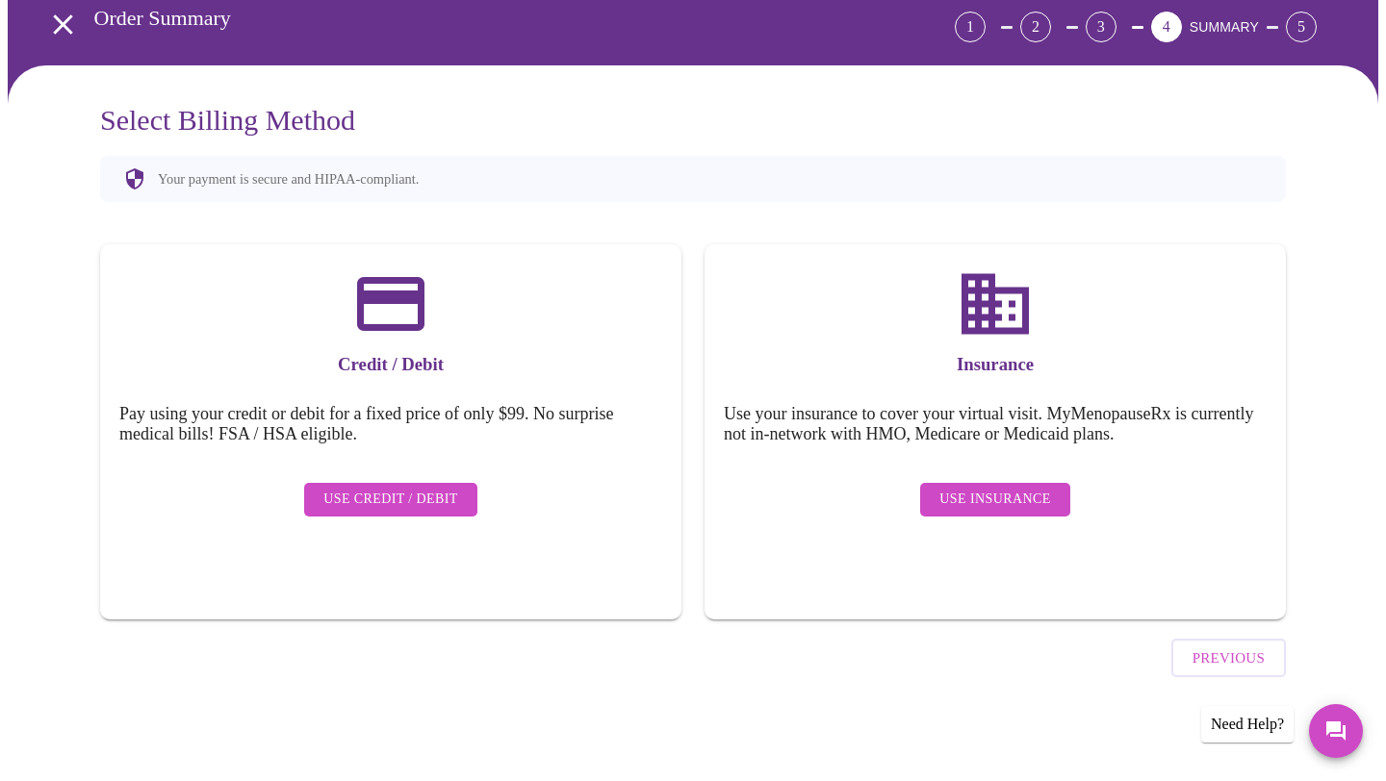
scroll to position [38, 0]
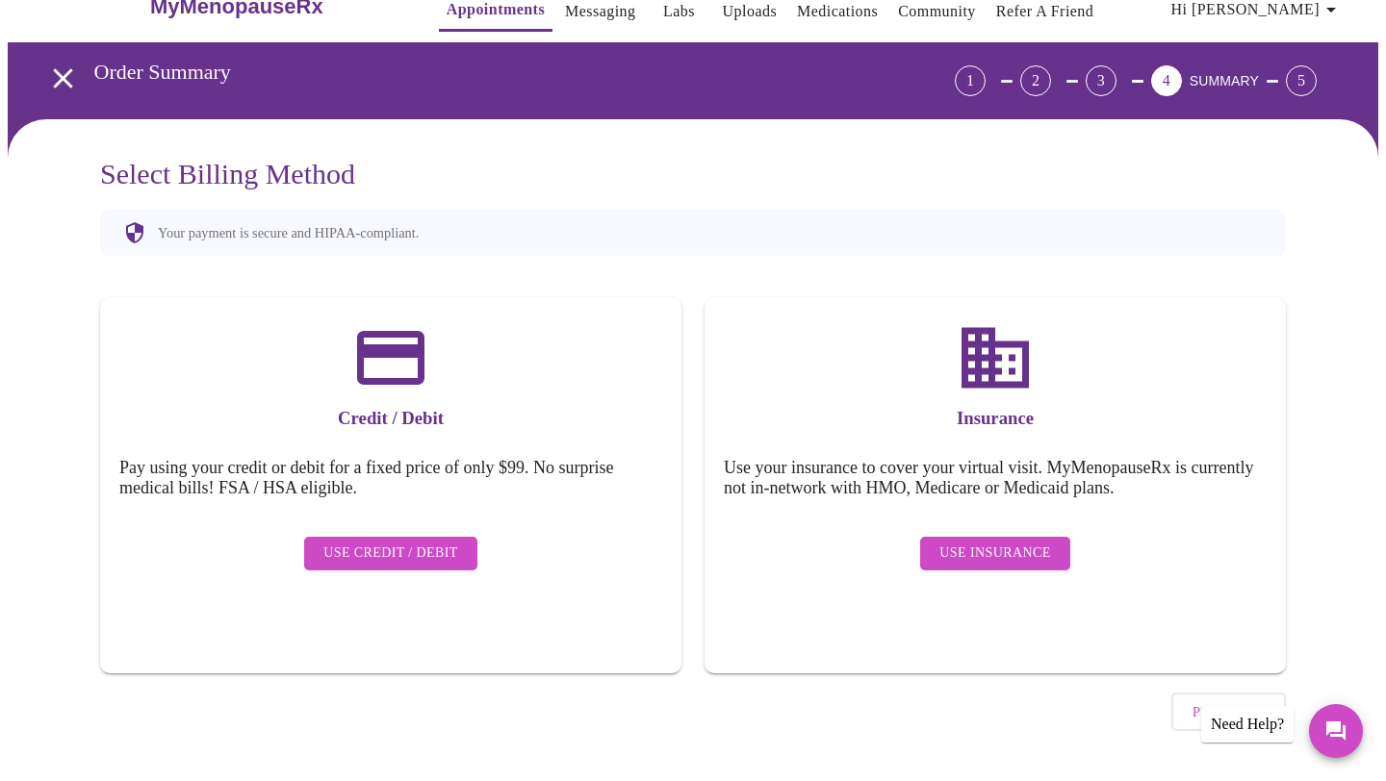
click at [970, 542] on span "Use Insurance" at bounding box center [994, 554] width 111 height 24
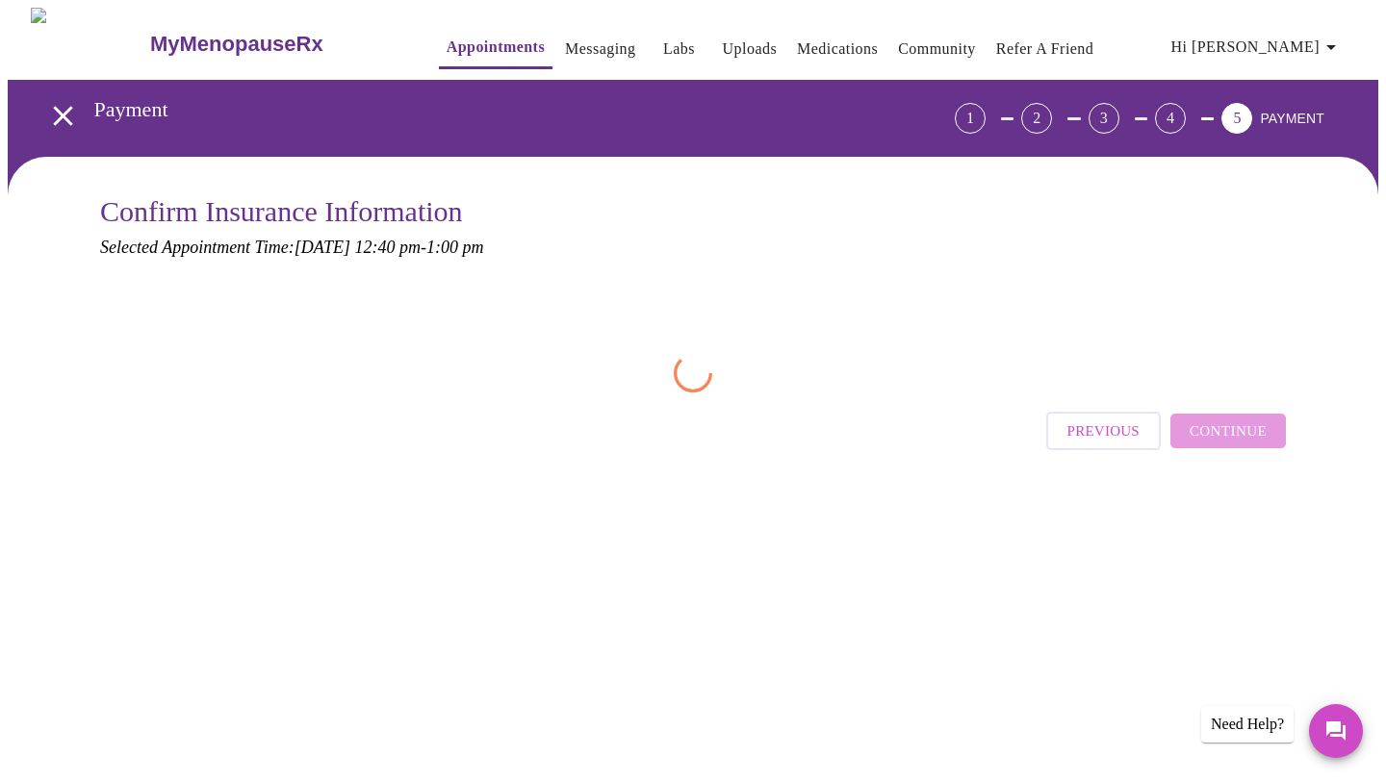
scroll to position [0, 0]
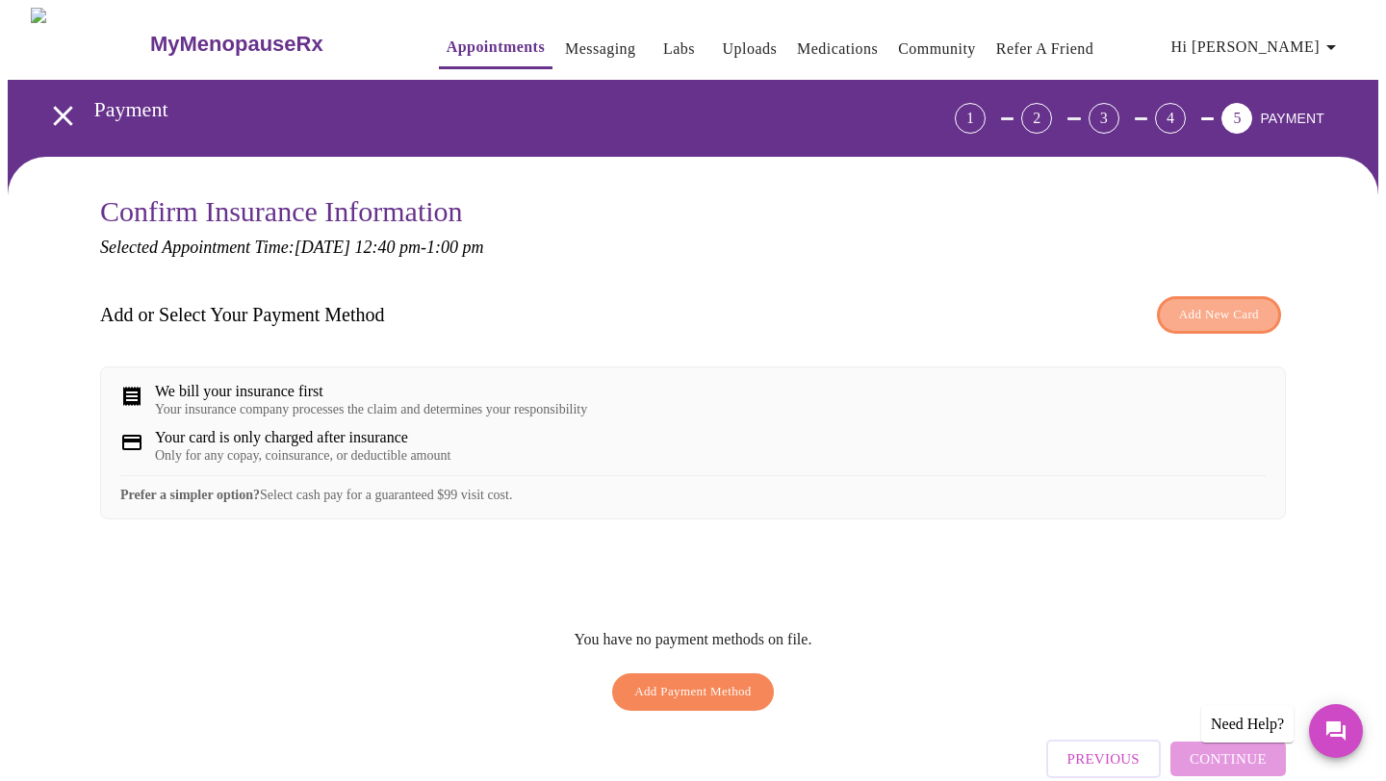
click at [1181, 312] on span "Add New Card" at bounding box center [1219, 315] width 80 height 22
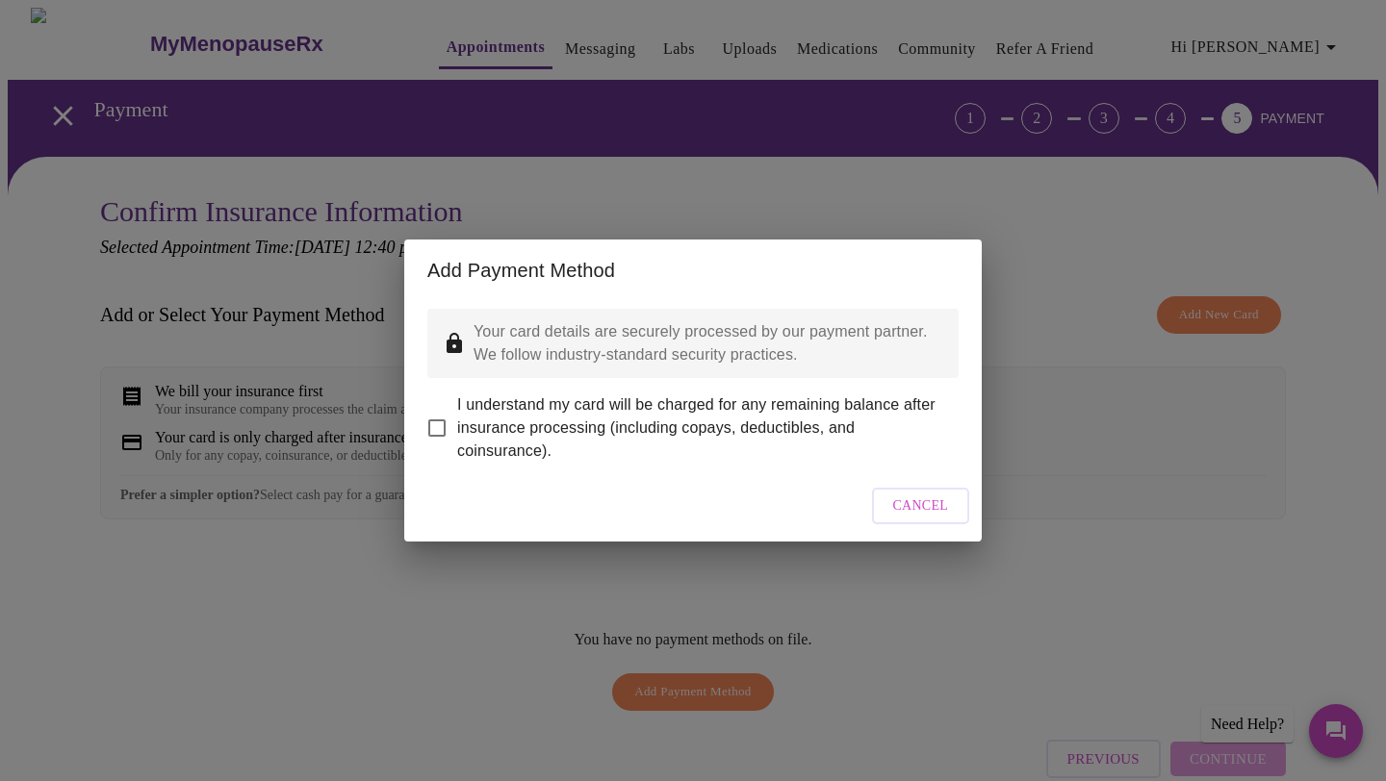
click at [436, 413] on input "I understand my card will be charged for any remaining balance after insurance …" at bounding box center [437, 428] width 40 height 40
checkbox input "true"
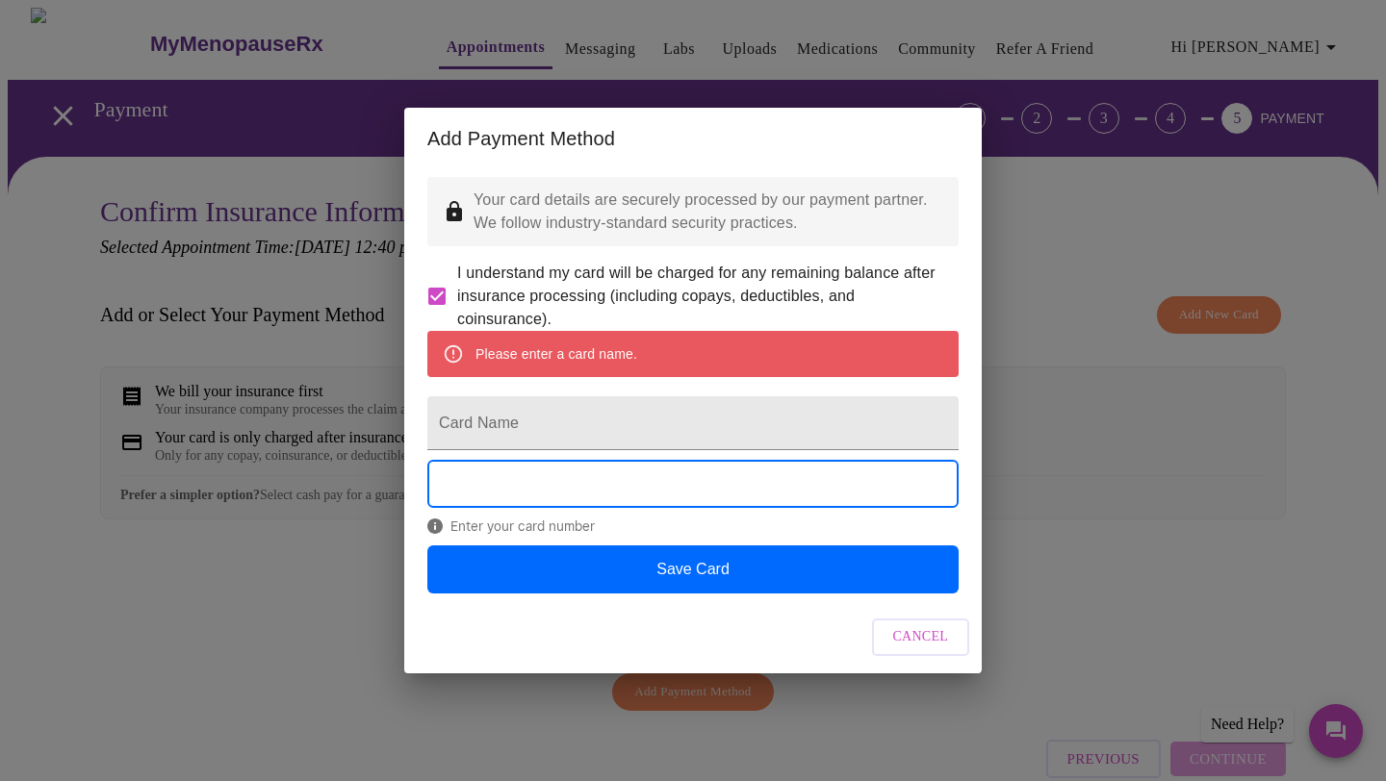
click at [917, 650] on span "Cancel" at bounding box center [921, 638] width 56 height 24
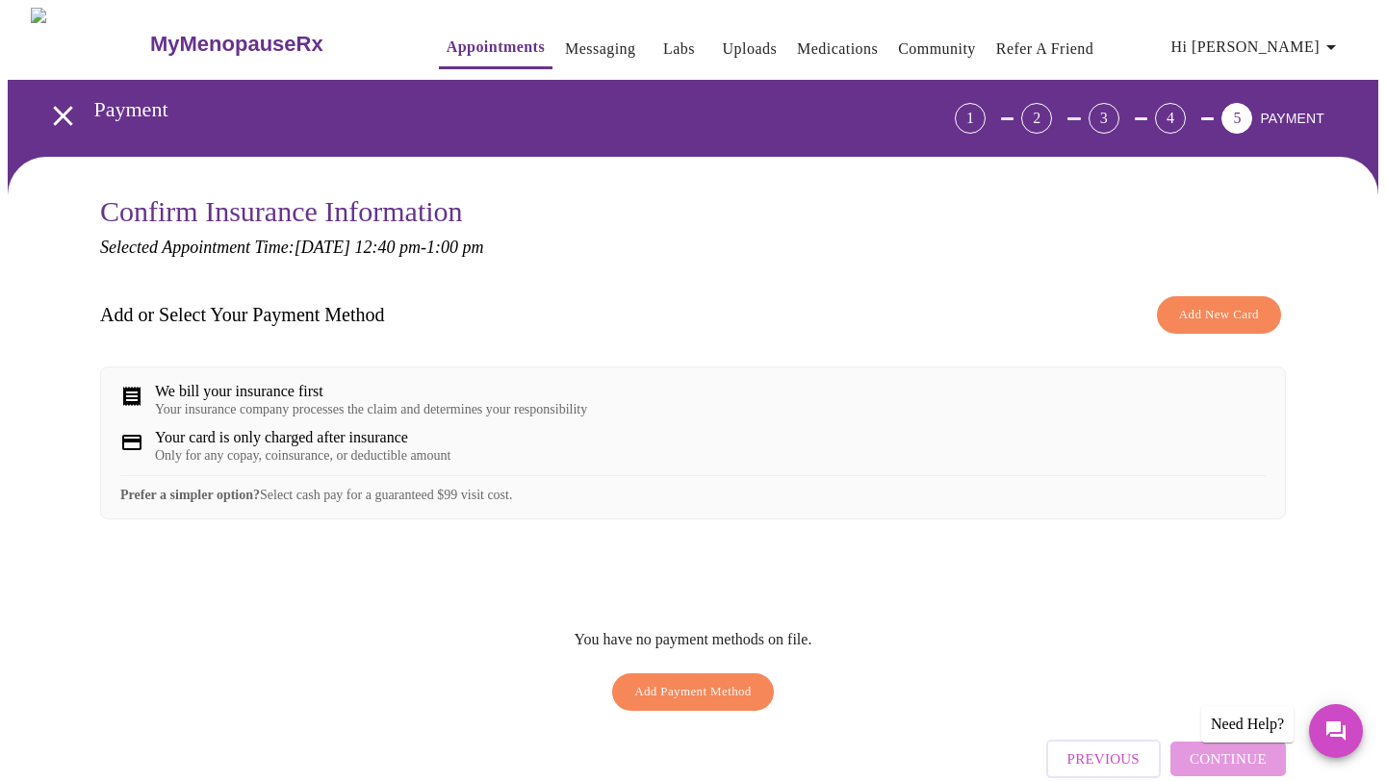
click at [299, 384] on div "We bill your insurance first" at bounding box center [371, 391] width 432 height 17
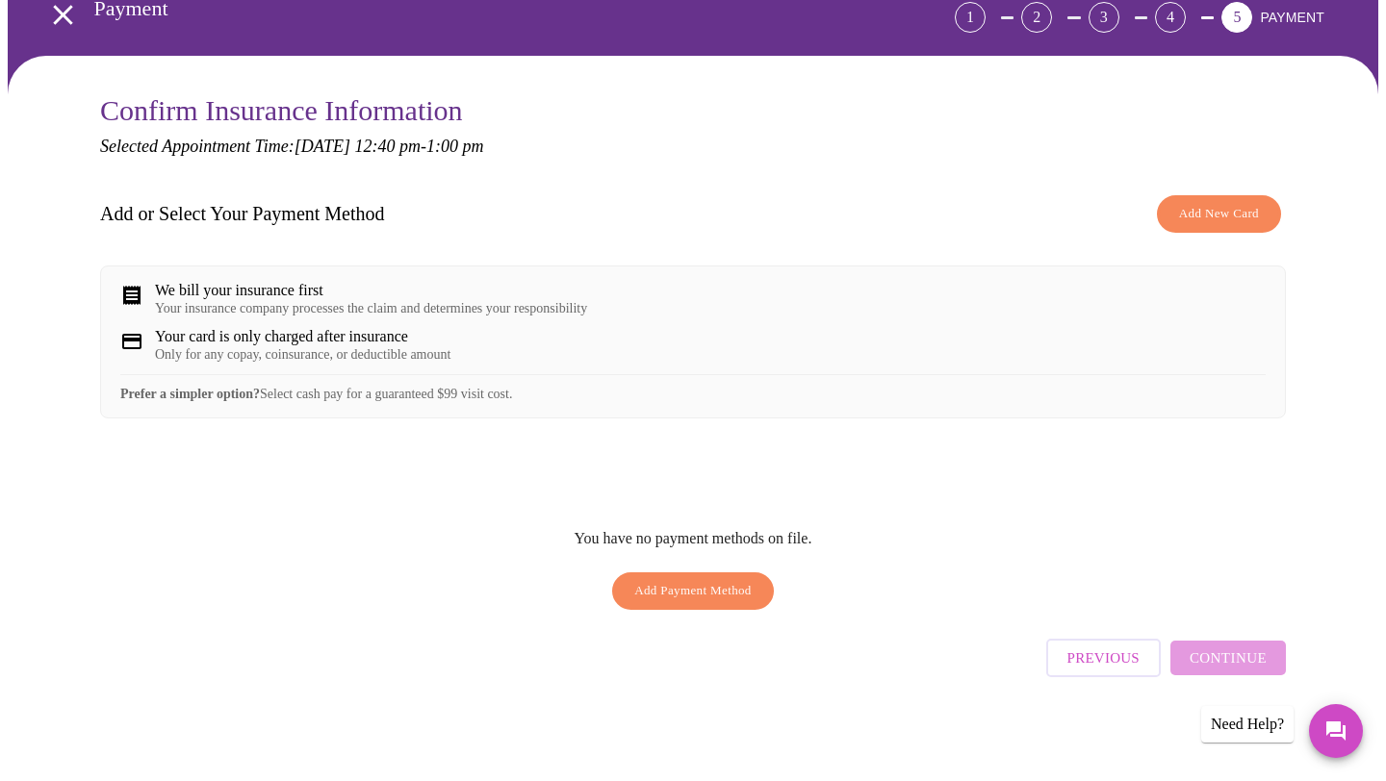
click at [713, 602] on span "Add Payment Method" at bounding box center [692, 591] width 117 height 22
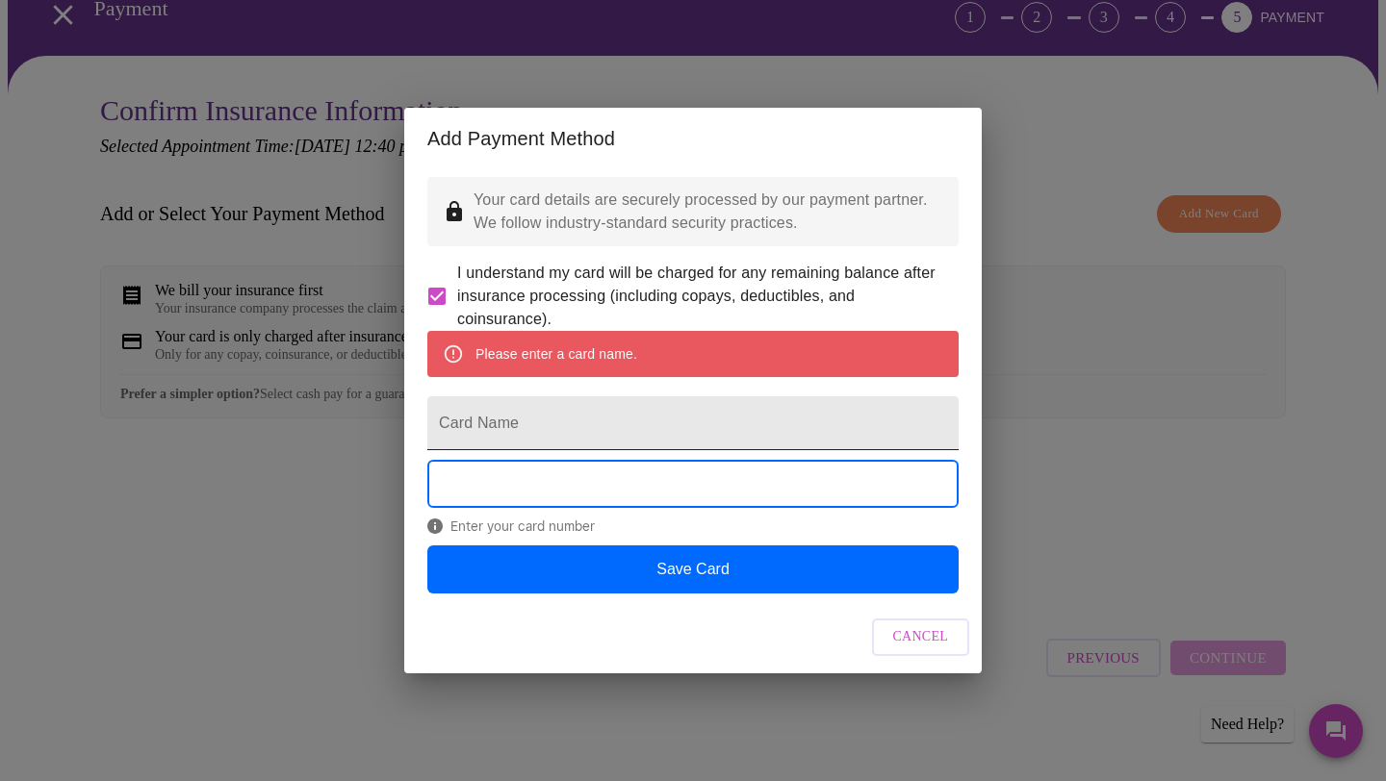
click at [532, 424] on input "Card Name" at bounding box center [692, 423] width 531 height 54
click at [709, 430] on input "Card Name" at bounding box center [692, 423] width 531 height 54
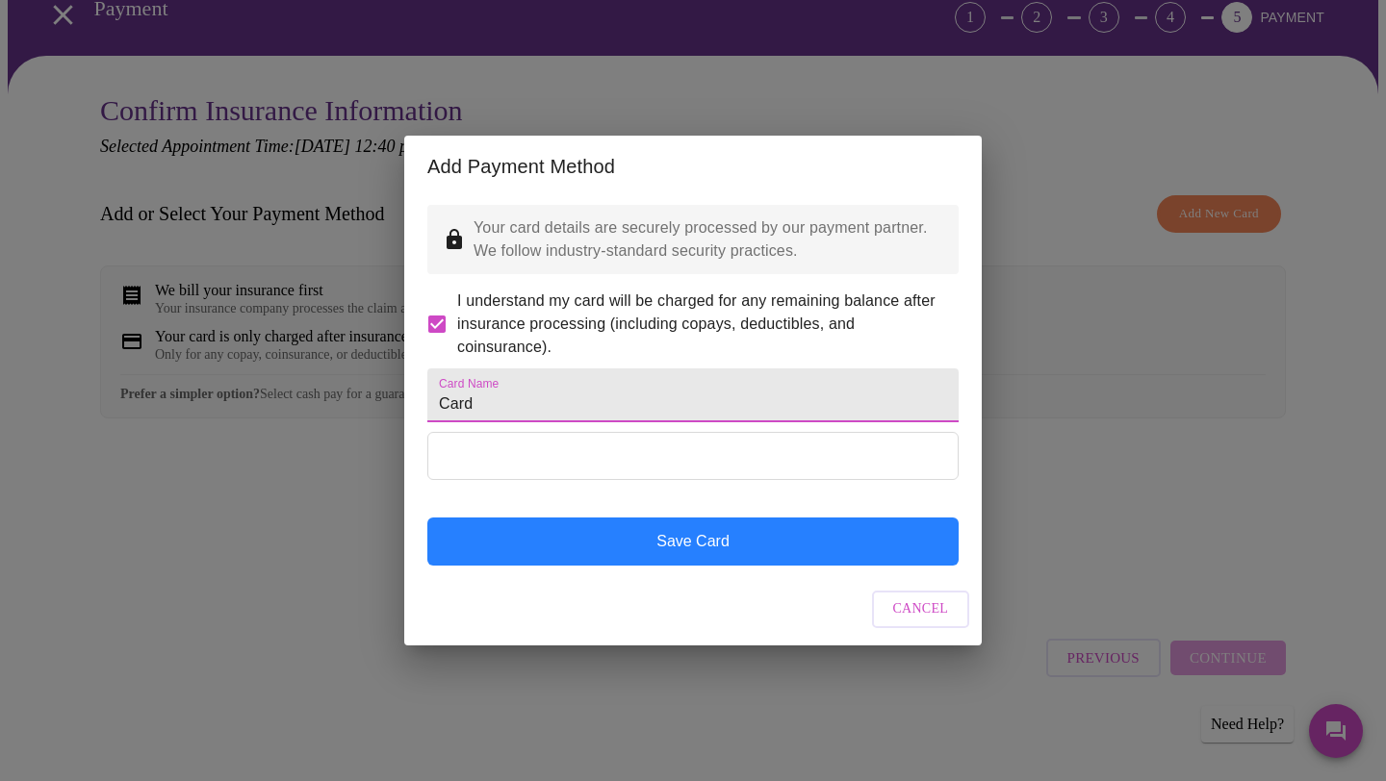
type input "Card"
click at [691, 557] on button "Save Card" at bounding box center [692, 542] width 531 height 48
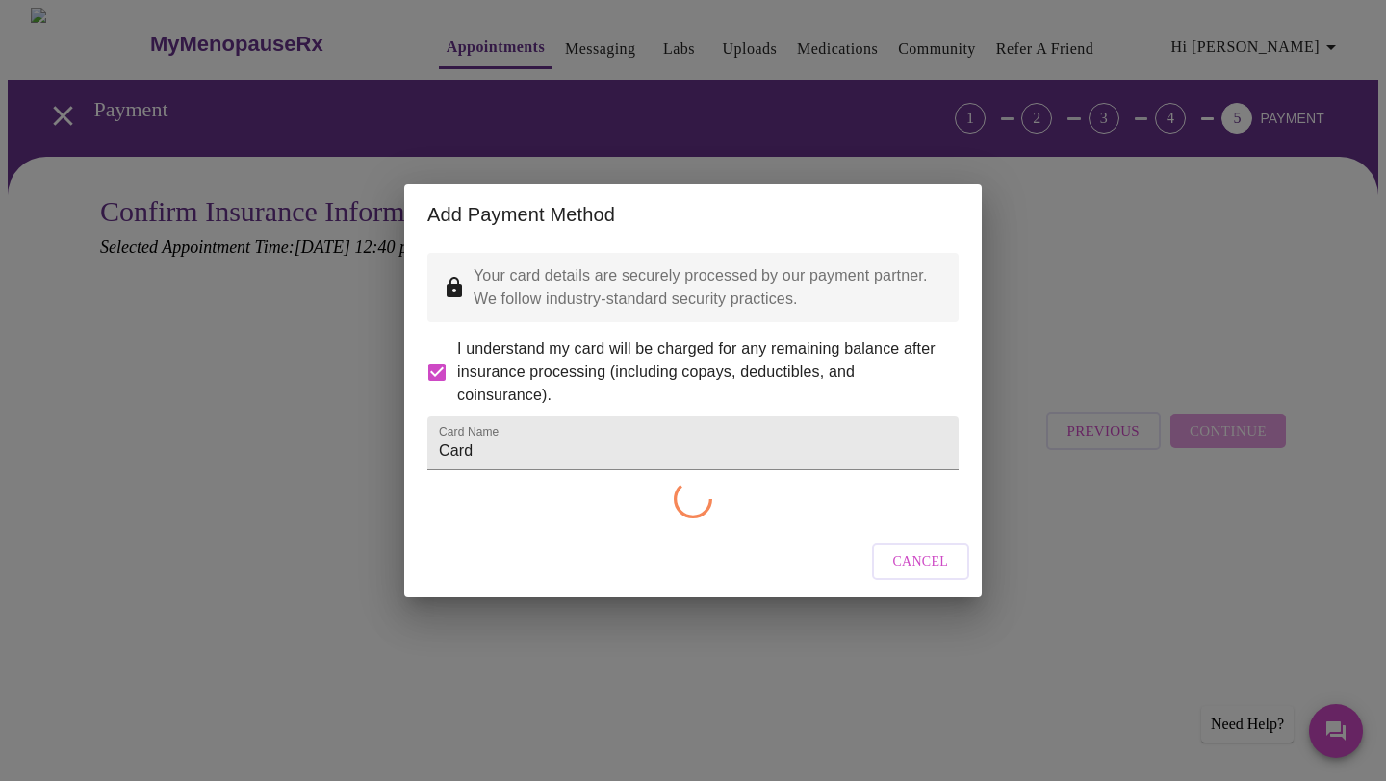
scroll to position [0, 0]
checkbox input "false"
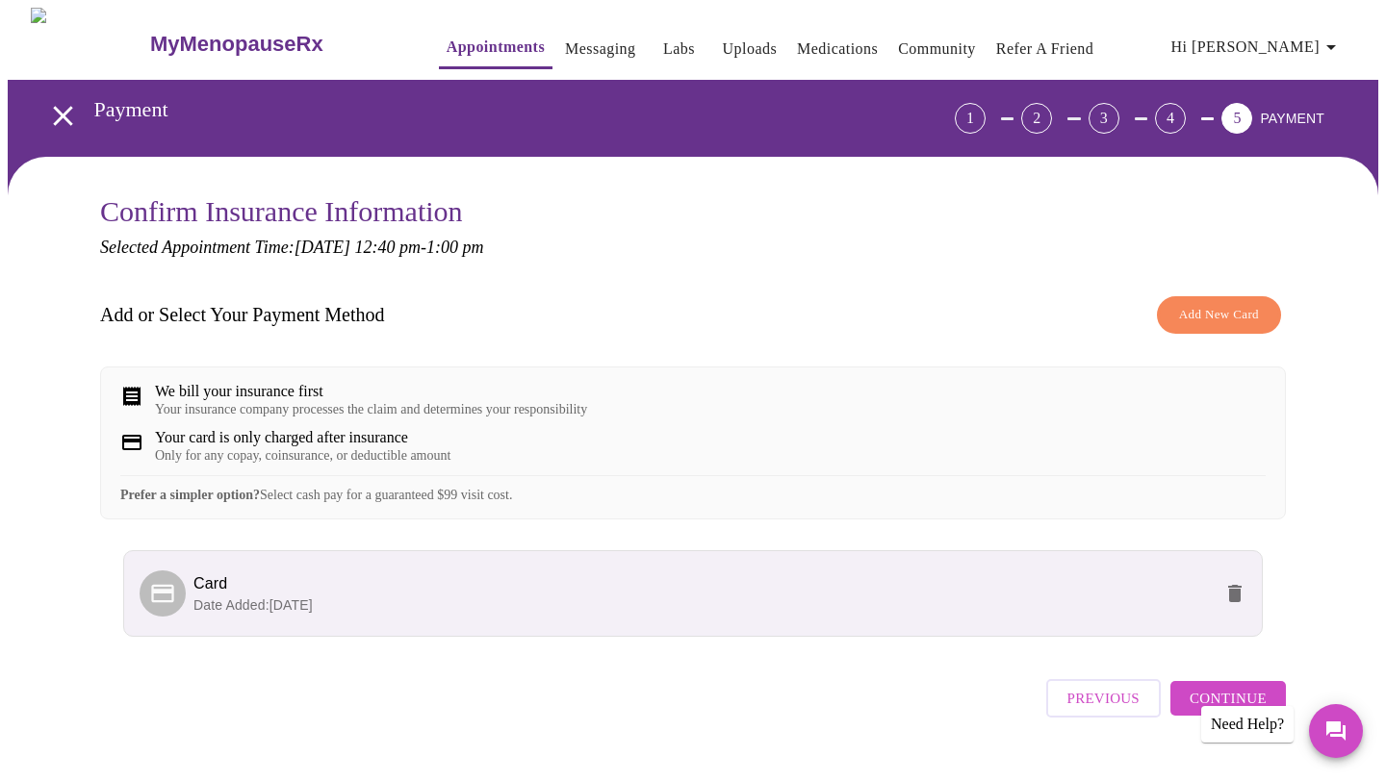
scroll to position [54, 0]
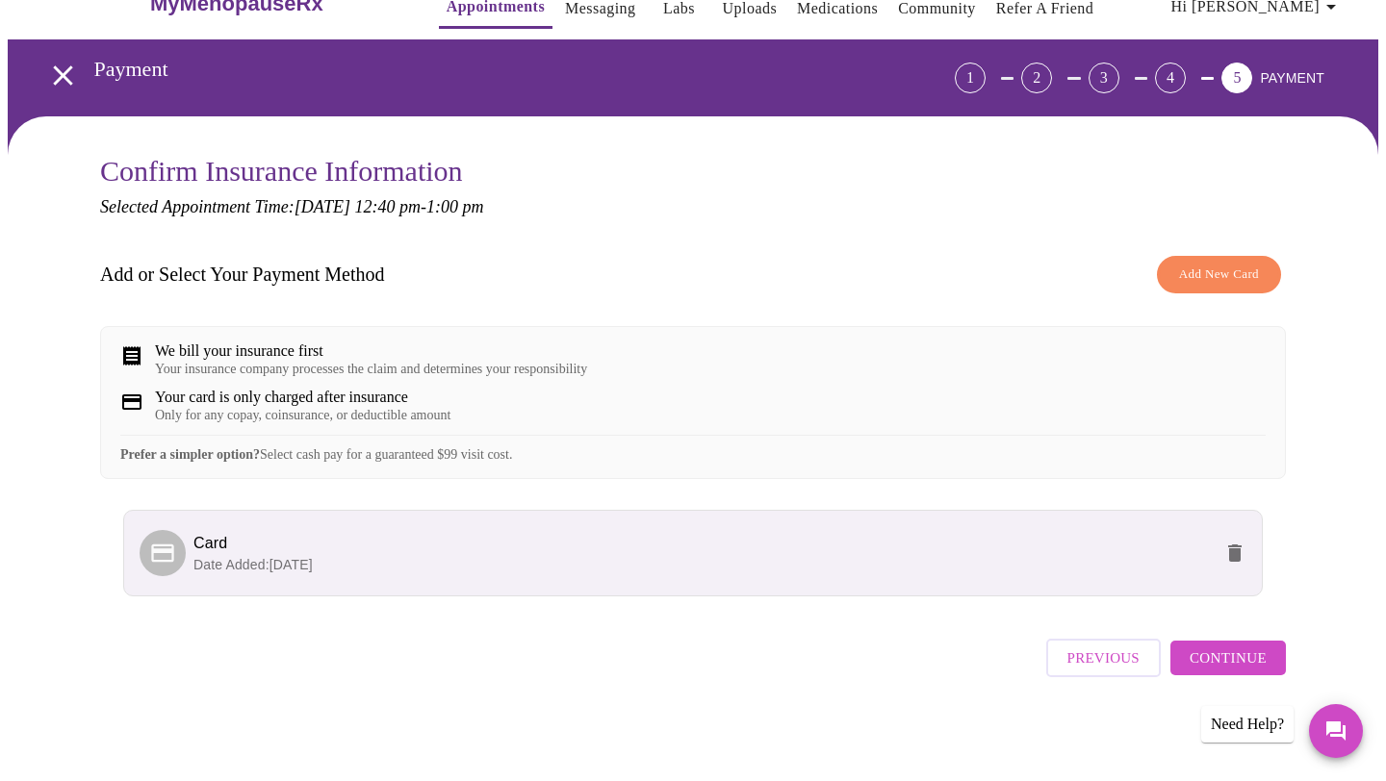
click at [1213, 671] on span "Continue" at bounding box center [1227, 658] width 77 height 25
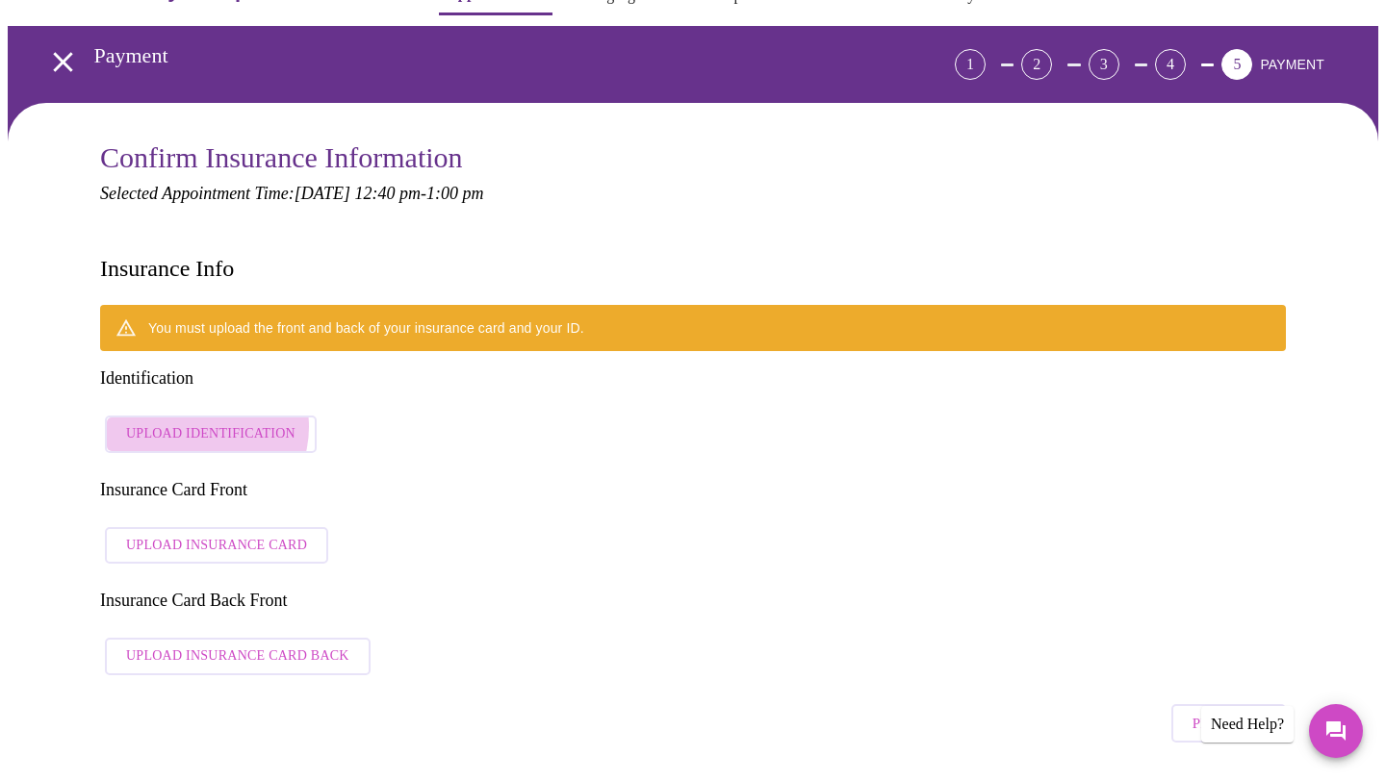
click at [199, 422] on span "Upload Identification" at bounding box center [210, 434] width 169 height 24
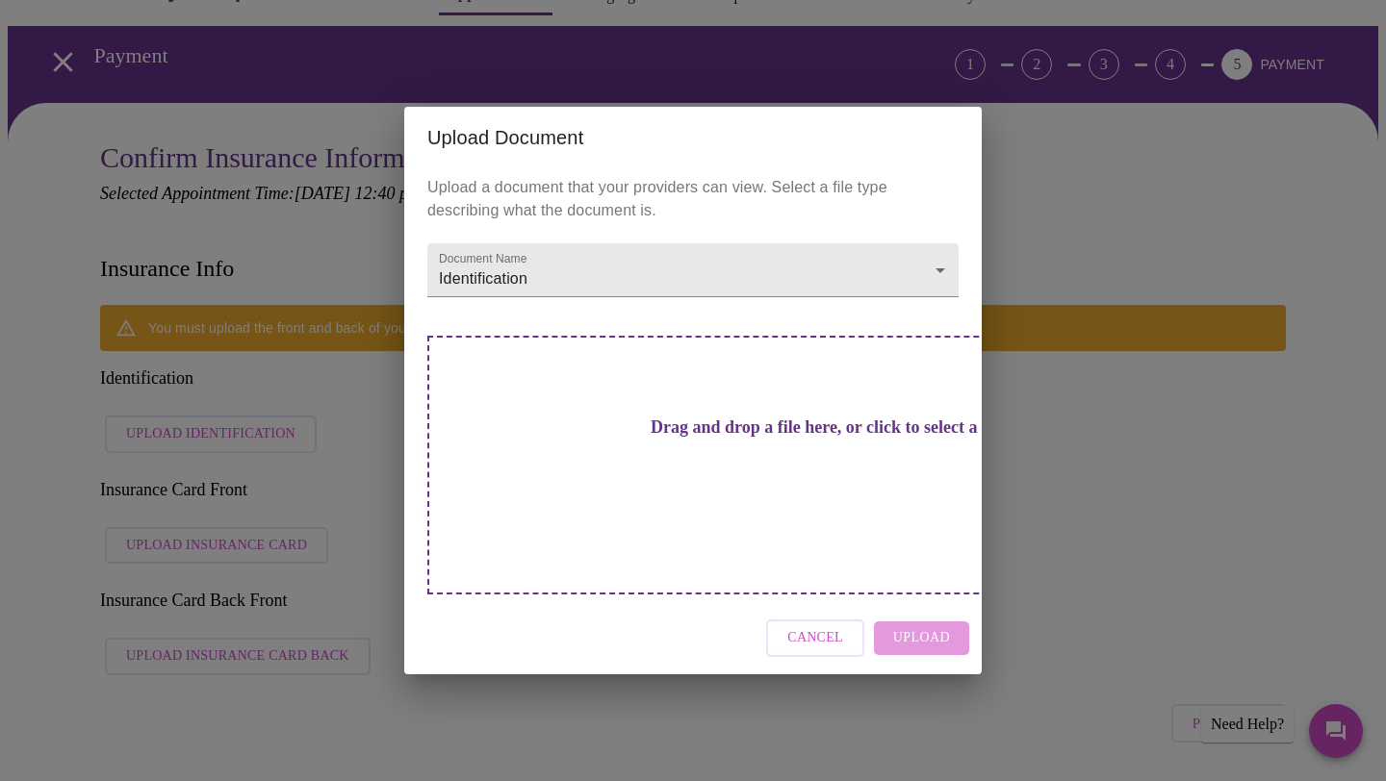
click at [763, 438] on h3 "Drag and drop a file here, or click to select a file" at bounding box center [827, 428] width 531 height 20
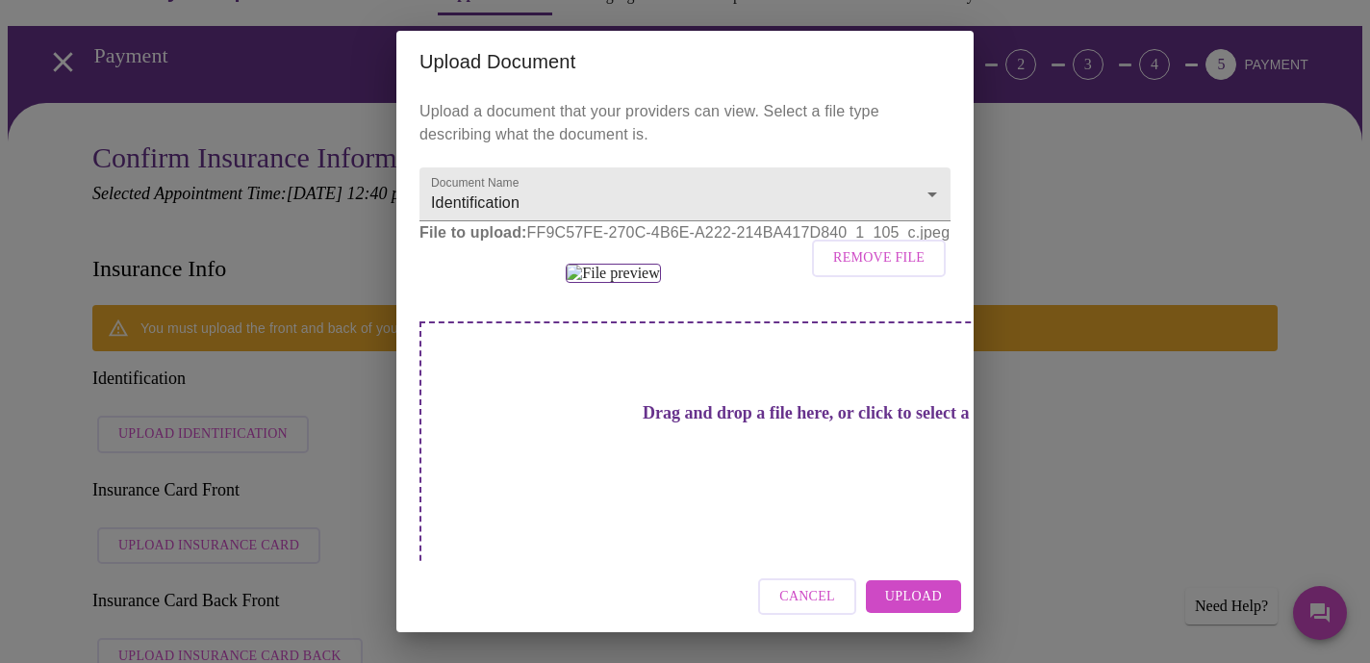
click at [917, 601] on span "Upload" at bounding box center [913, 597] width 57 height 24
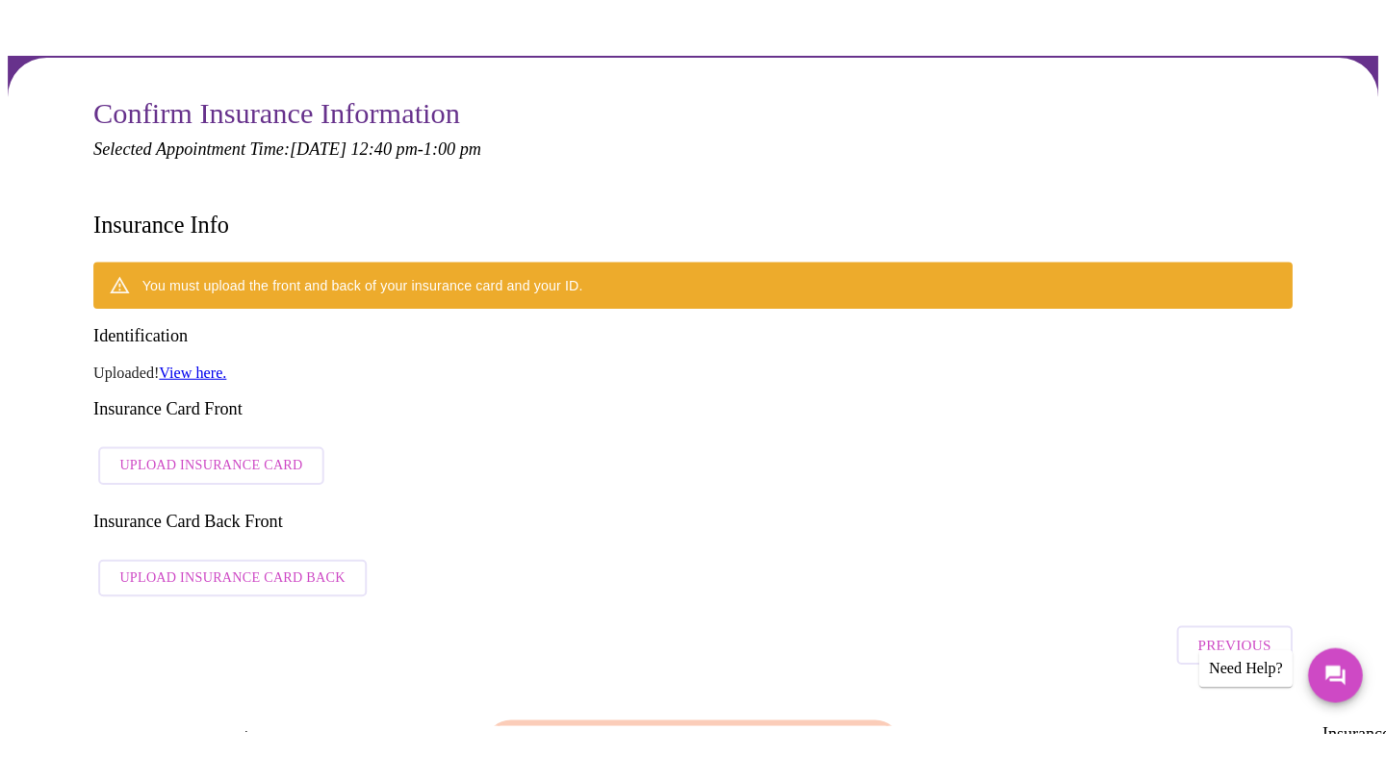
scroll to position [153, 0]
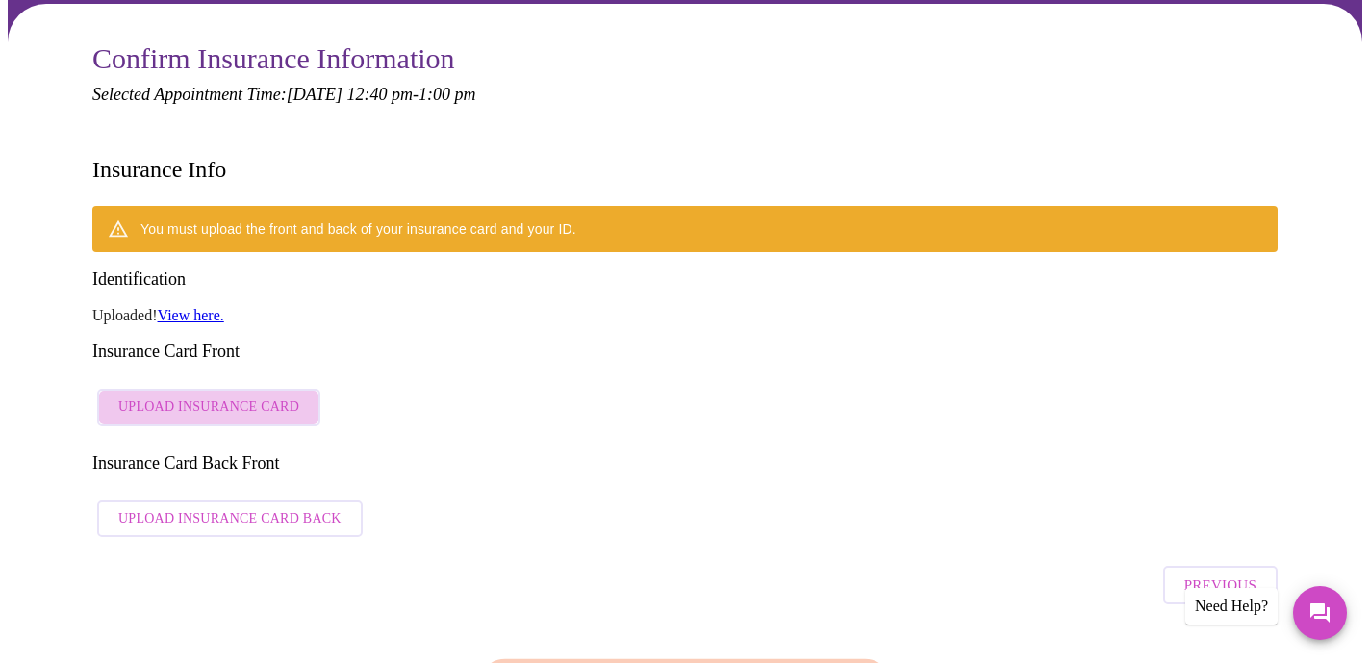
click at [253, 396] on span "Upload Insurance Card" at bounding box center [208, 408] width 181 height 24
